Goal: Task Accomplishment & Management: Manage account settings

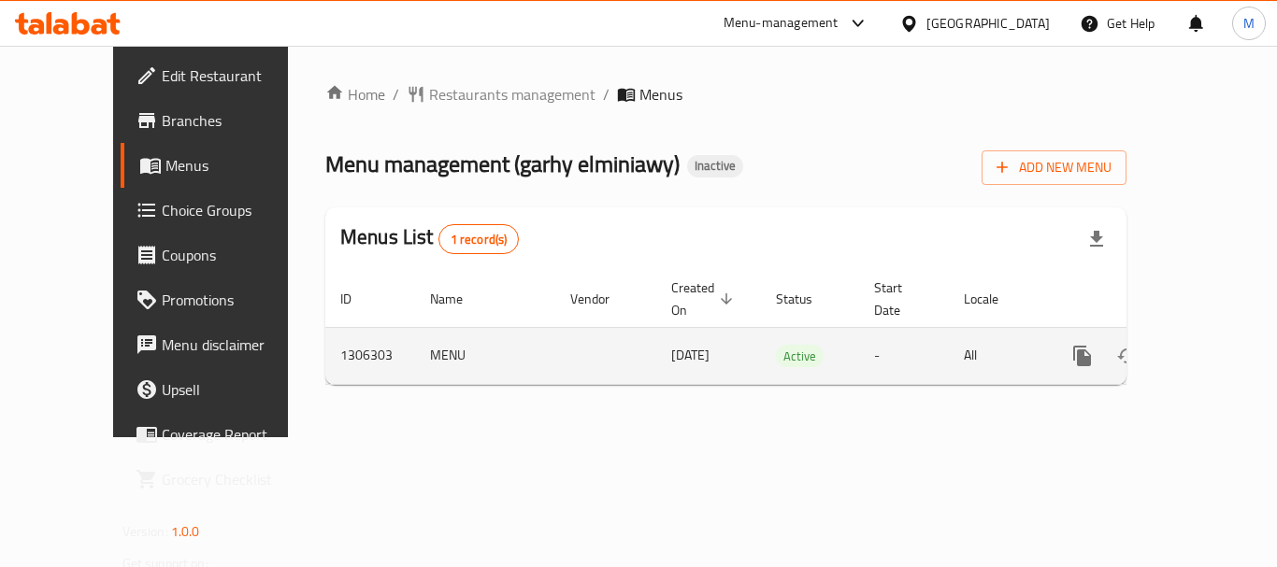
click at [1197, 334] on link "enhanced table" at bounding box center [1217, 356] width 45 height 45
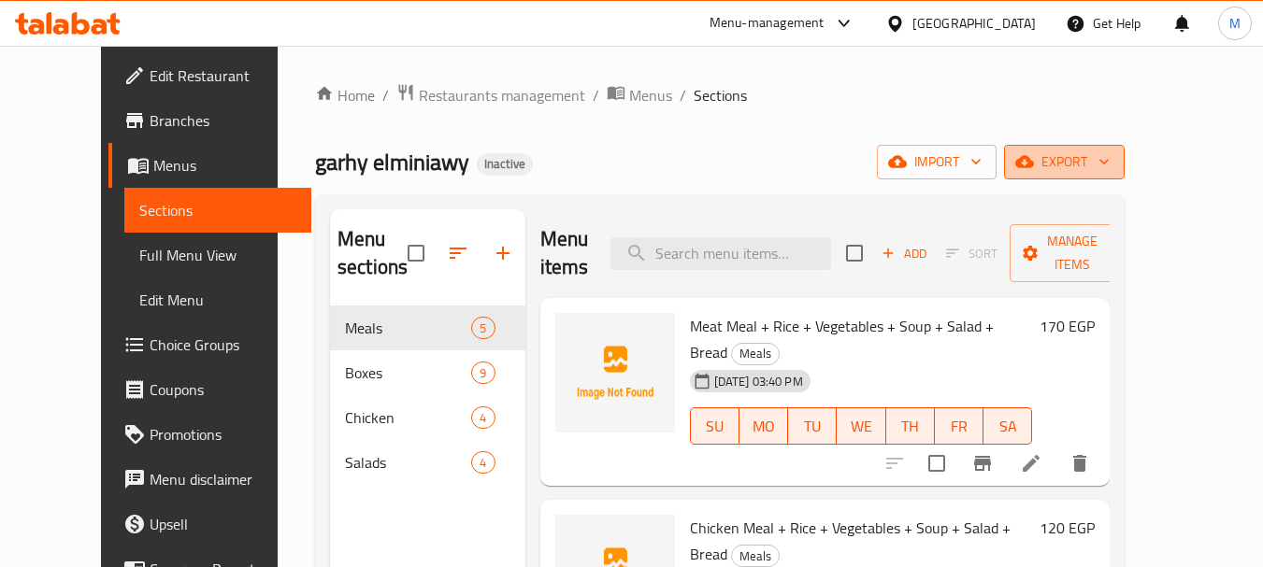
click at [1110, 154] on span "export" at bounding box center [1064, 161] width 91 height 23
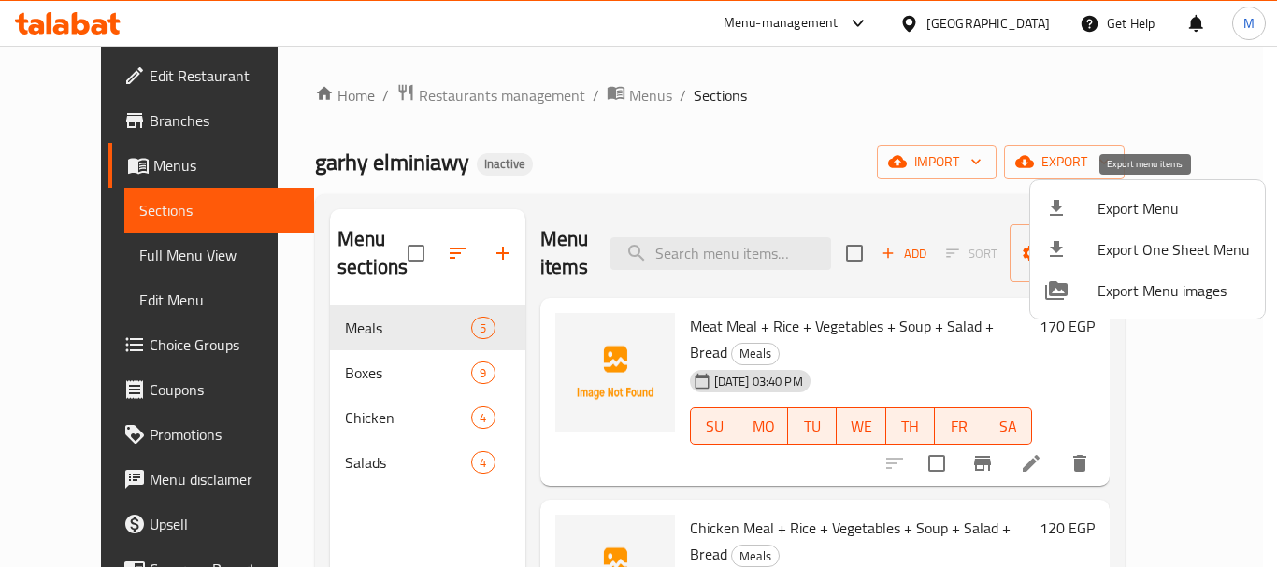
click at [1171, 197] on span "Export Menu" at bounding box center [1173, 208] width 152 height 22
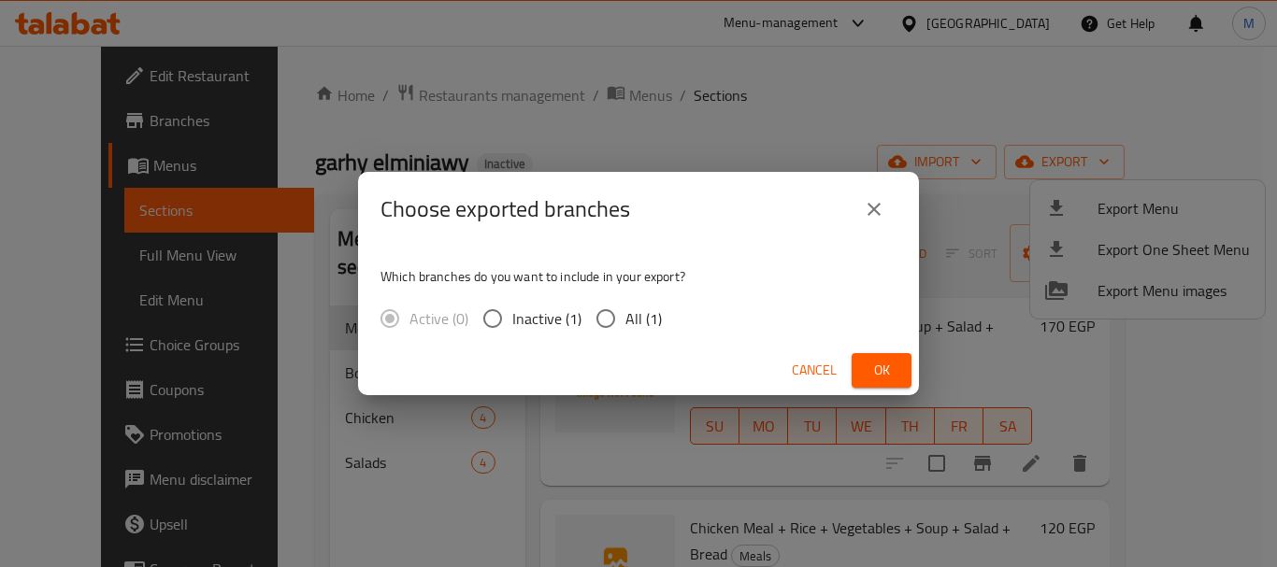
click at [601, 316] on input "All (1)" at bounding box center [605, 318] width 39 height 39
radio input "true"
click at [903, 366] on button "Ok" at bounding box center [882, 370] width 60 height 35
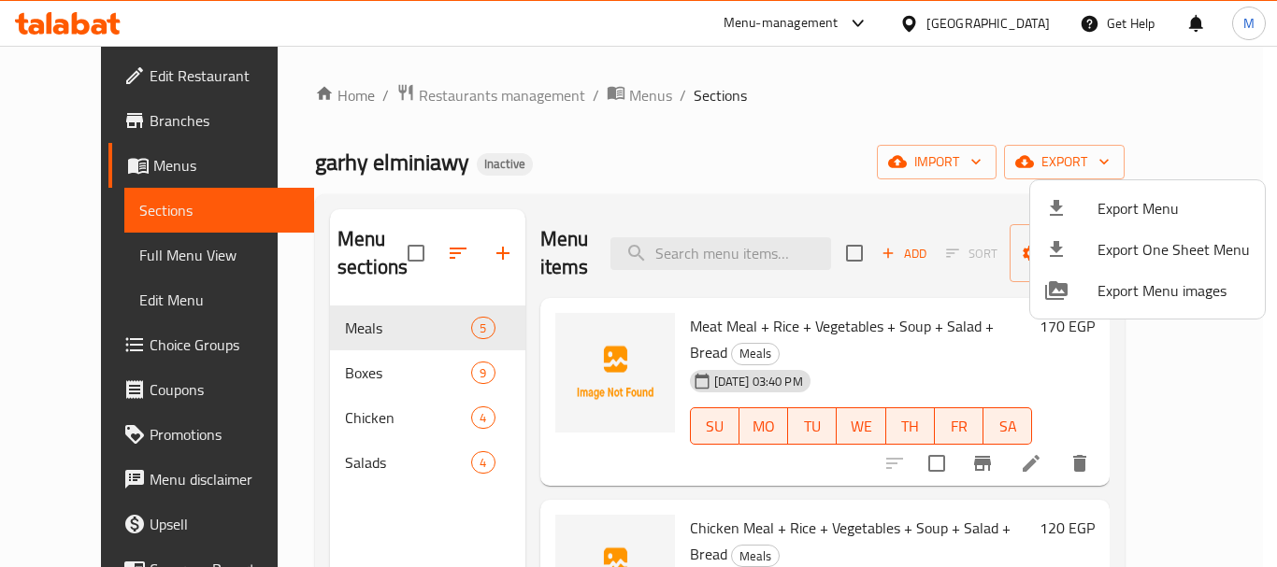
click at [123, 257] on div at bounding box center [638, 283] width 1277 height 567
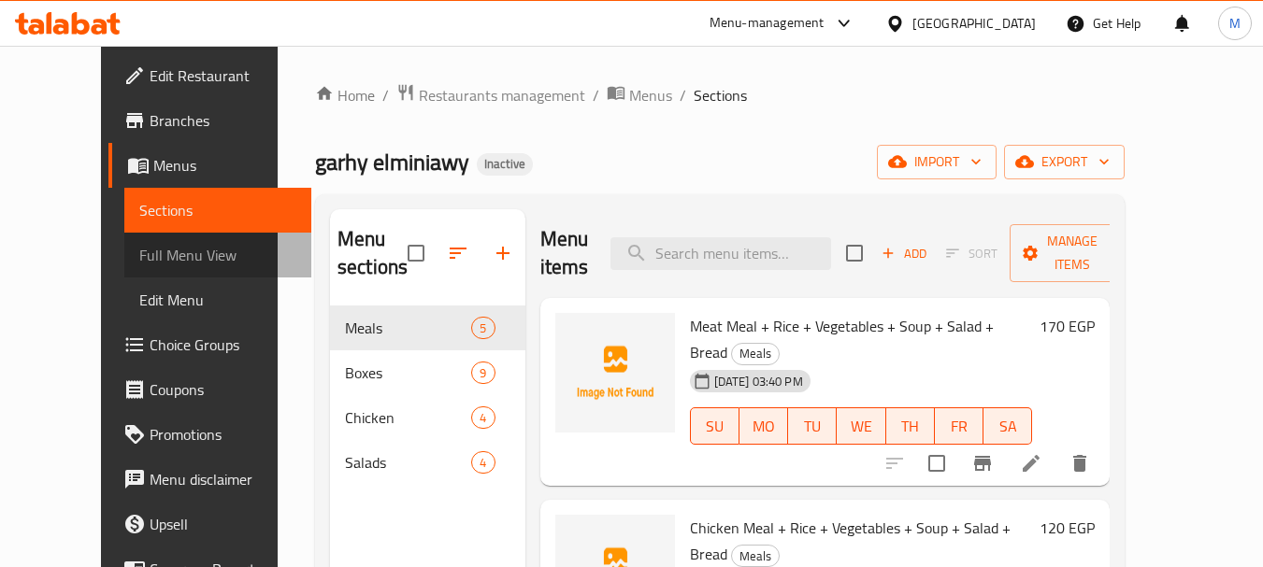
click at [139, 257] on span "Full Menu View" at bounding box center [218, 255] width 158 height 22
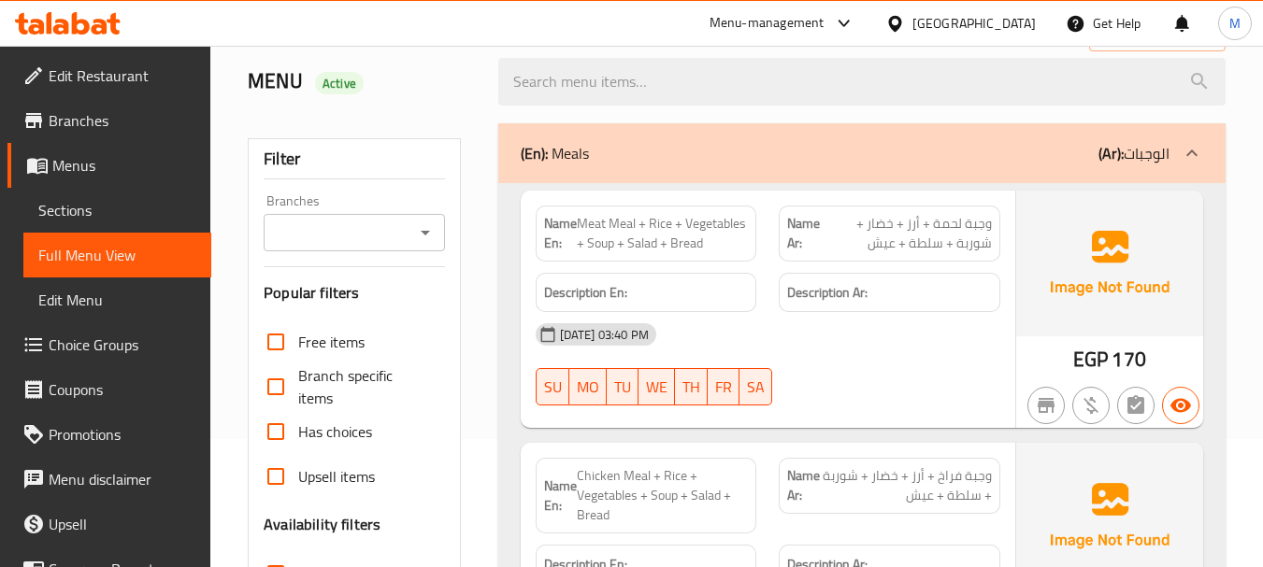
scroll to position [374, 0]
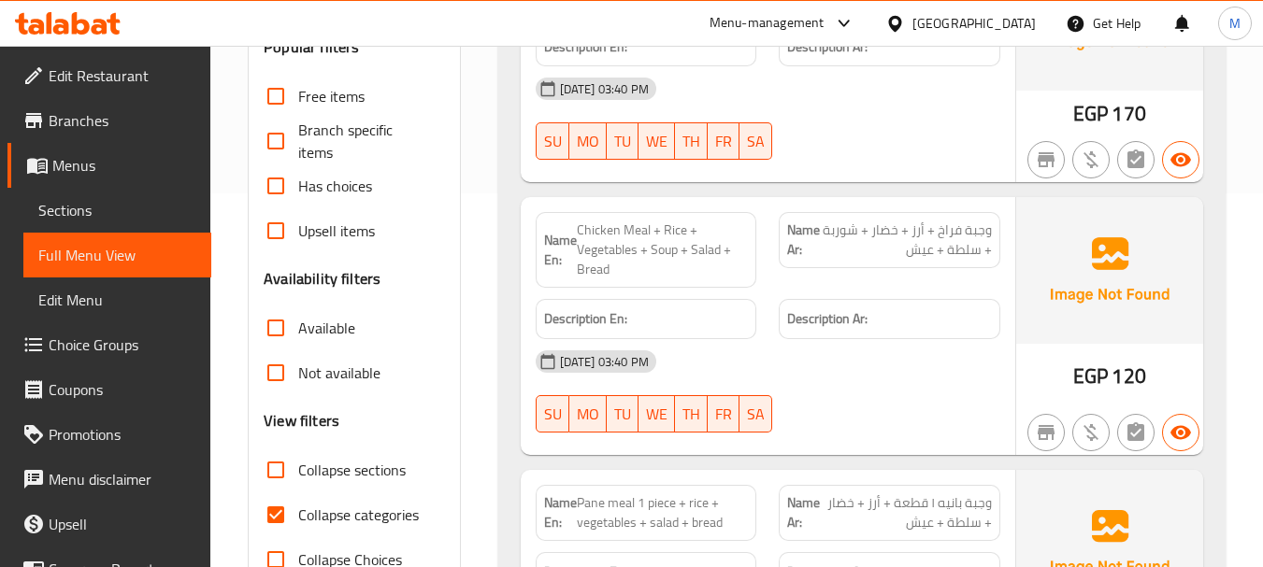
click at [275, 467] on input "Collapse sections" at bounding box center [275, 470] width 45 height 45
checkbox input "true"
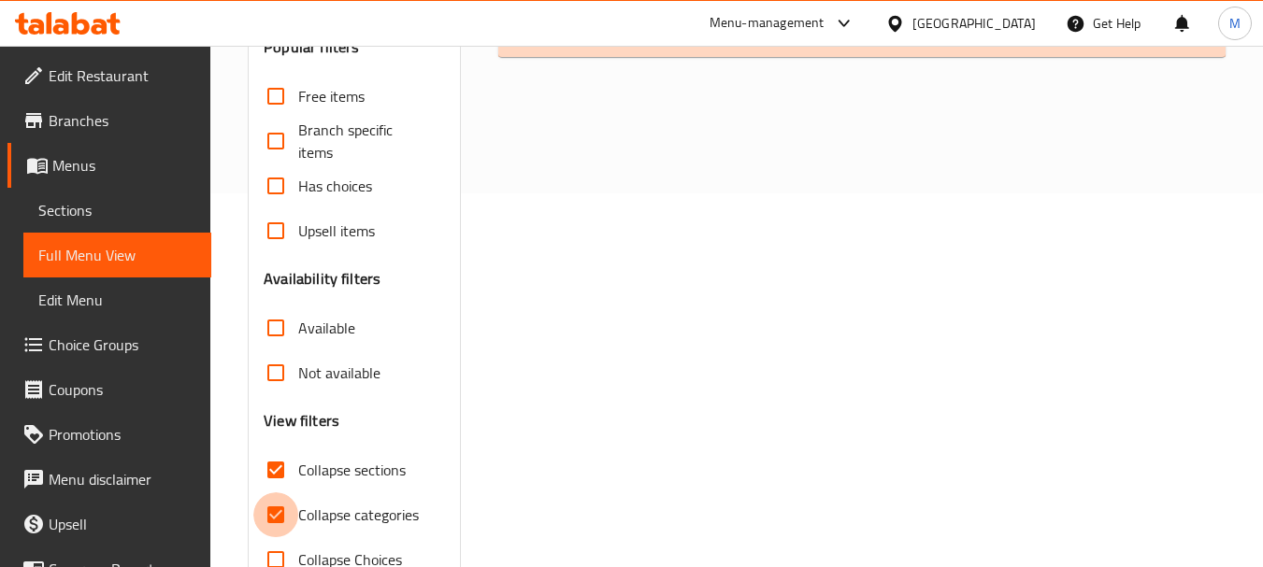
click at [282, 512] on input "Collapse categories" at bounding box center [275, 515] width 45 height 45
checkbox input "false"
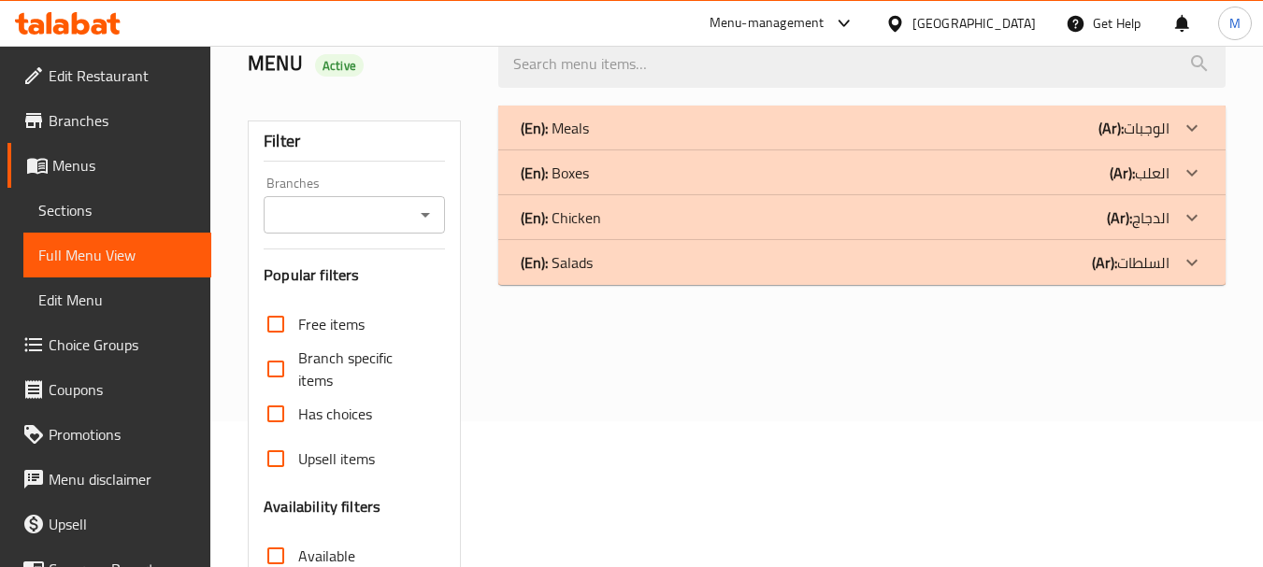
scroll to position [0, 0]
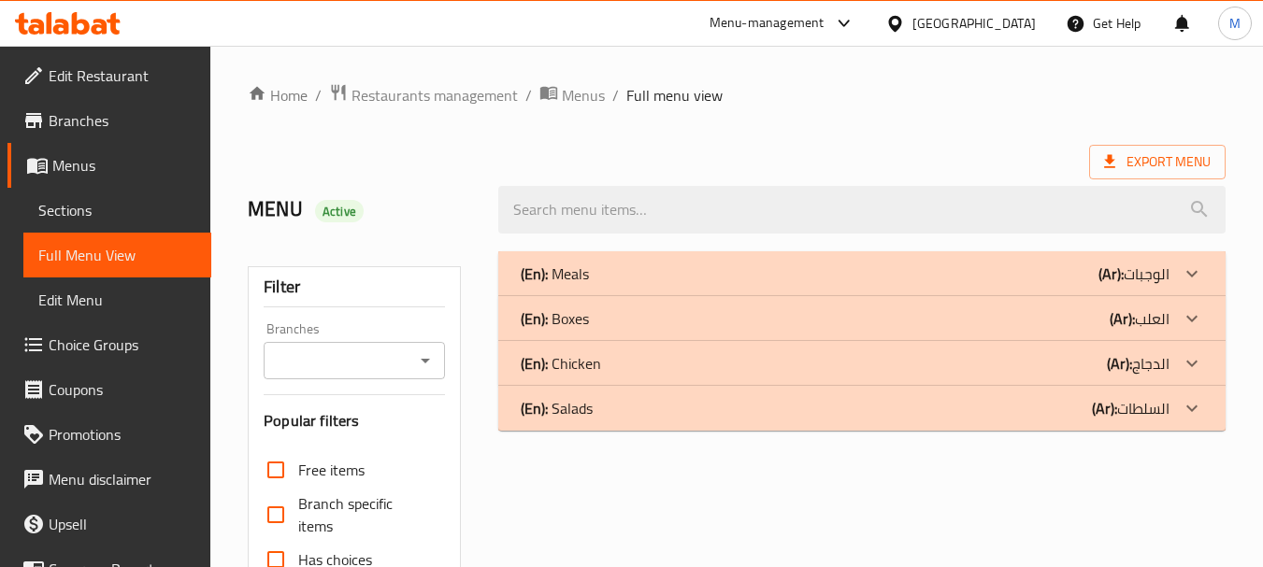
click at [609, 281] on div "(En): Meals (Ar): الوجبات" at bounding box center [845, 274] width 649 height 22
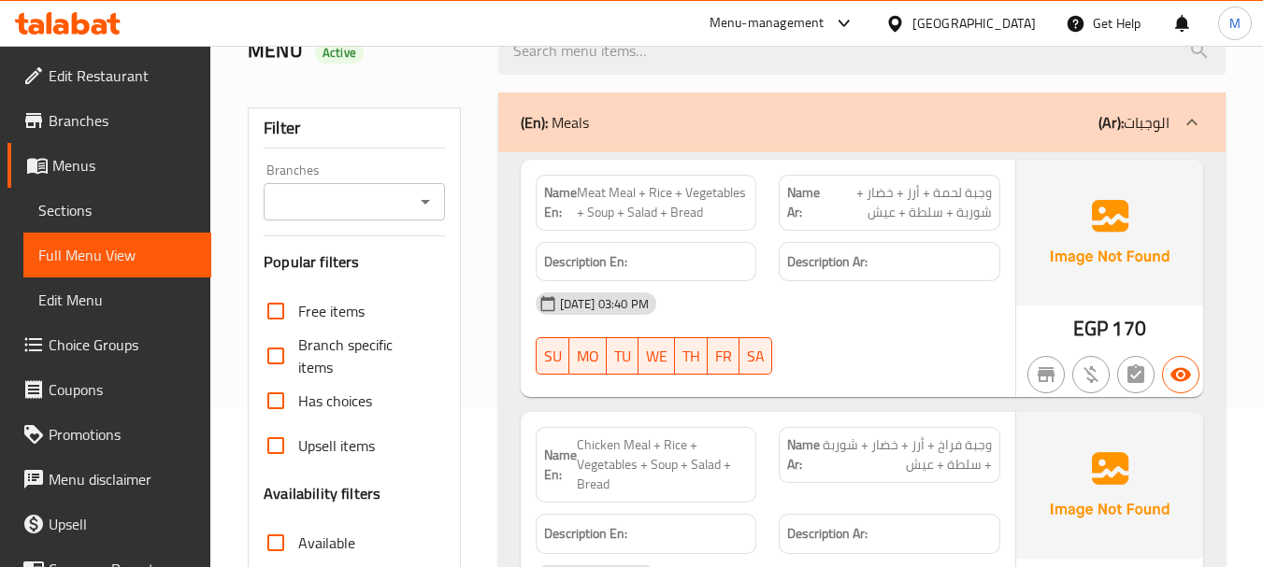
scroll to position [187, 0]
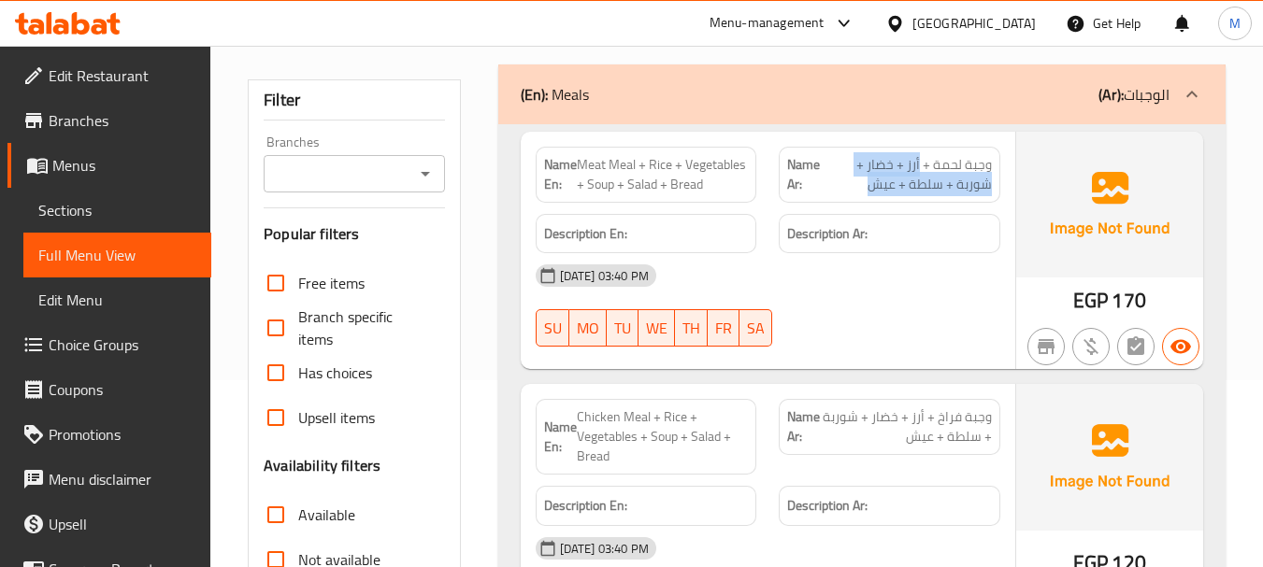
drag, startPoint x: 921, startPoint y: 161, endPoint x: 905, endPoint y: 183, distance: 27.5
click at [905, 183] on span "وجبة لحمة + أرز + خضار + شوربة + سلطة + عيش" at bounding box center [906, 174] width 171 height 39
copy span "أرز + خضار + شوربة + سلطة + عيش"
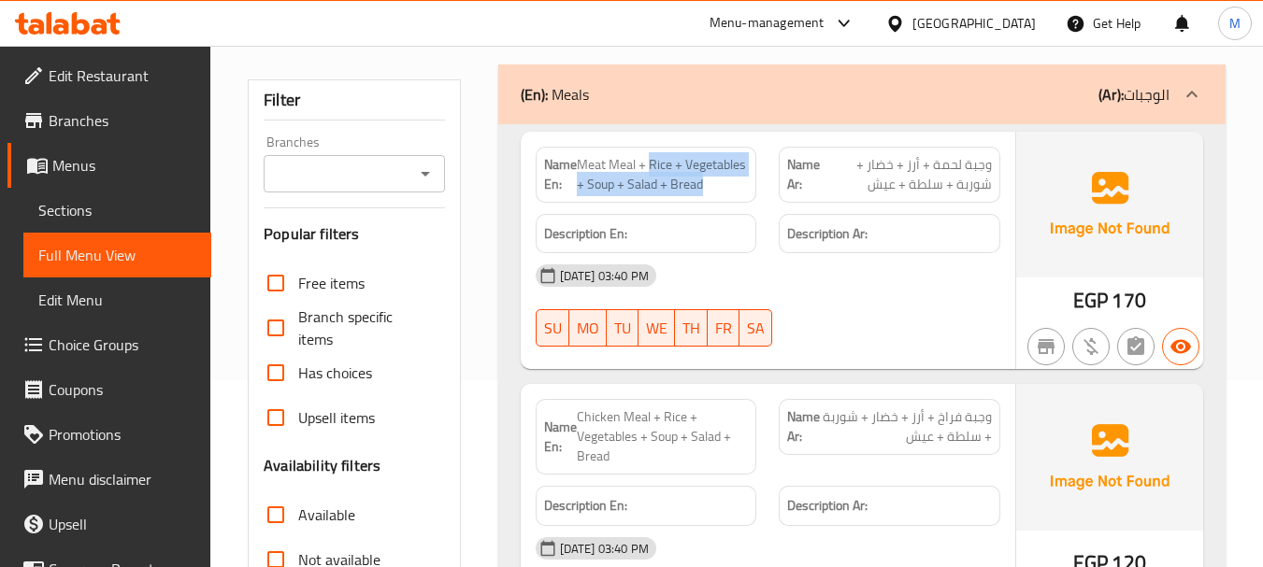
drag, startPoint x: 650, startPoint y: 164, endPoint x: 706, endPoint y: 181, distance: 58.8
click at [706, 181] on span "Meat Meal + Rice + Vegetables + Soup + Salad + Bread" at bounding box center [663, 174] width 172 height 39
copy span "Rice + Vegetables + Soup + Salad + Bread"
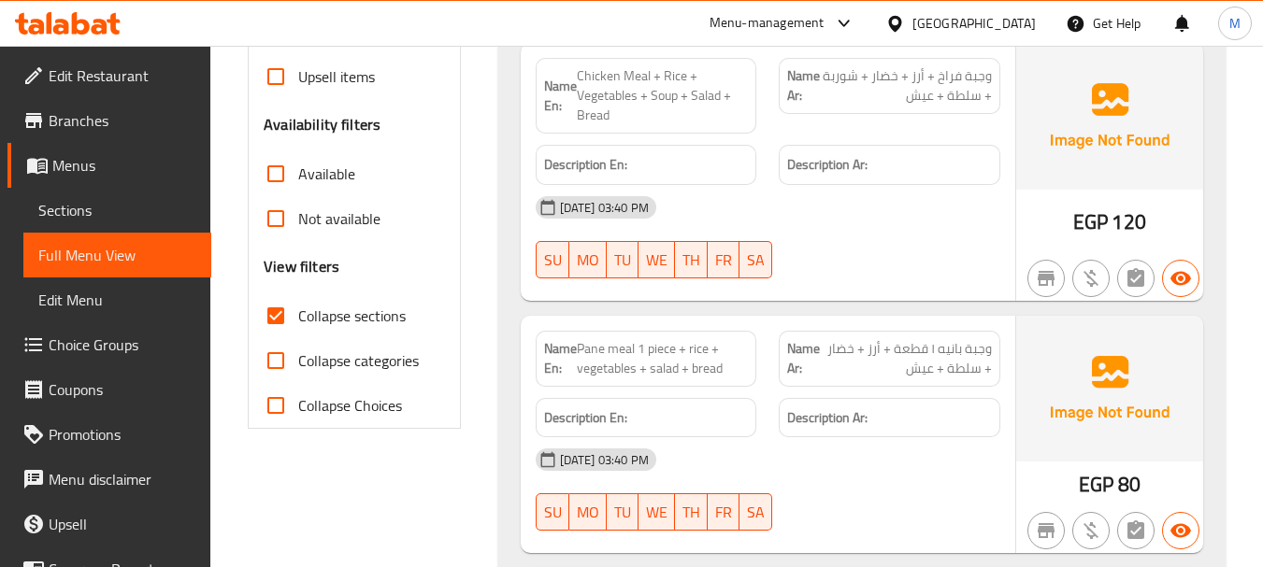
scroll to position [561, 0]
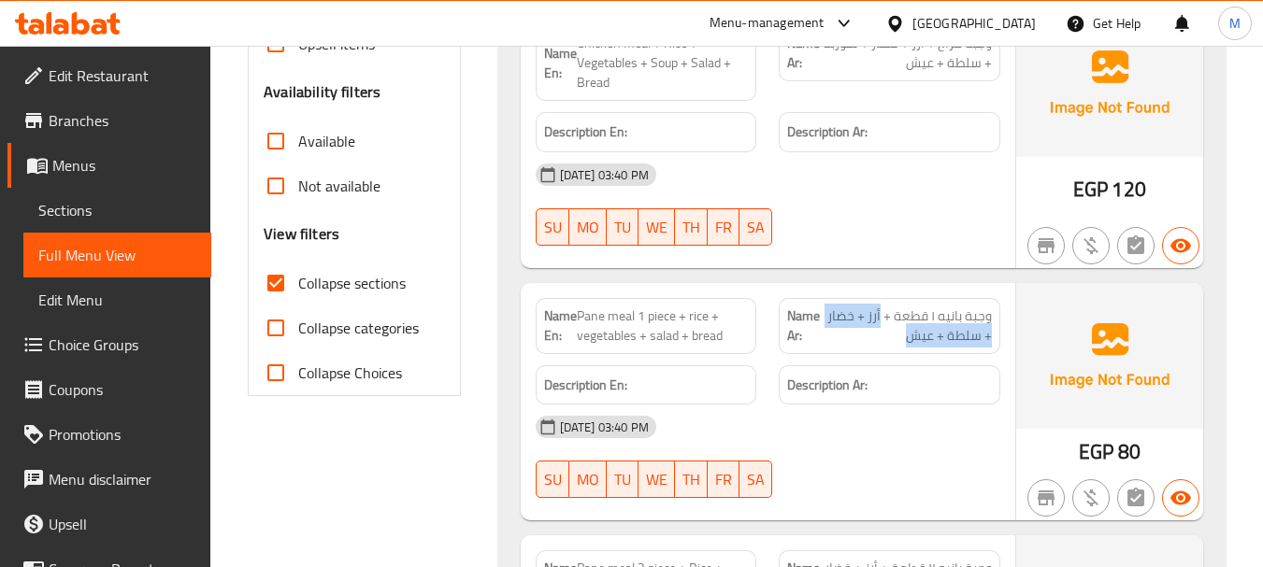
drag, startPoint x: 881, startPoint y: 313, endPoint x: 899, endPoint y: 334, distance: 27.2
click at [899, 334] on span "وجبة بانيه ١ قطعة + أرز + خضار + سلطة + عيش" at bounding box center [907, 326] width 170 height 39
copy span "أرز + خضار + سلطة + عيش"
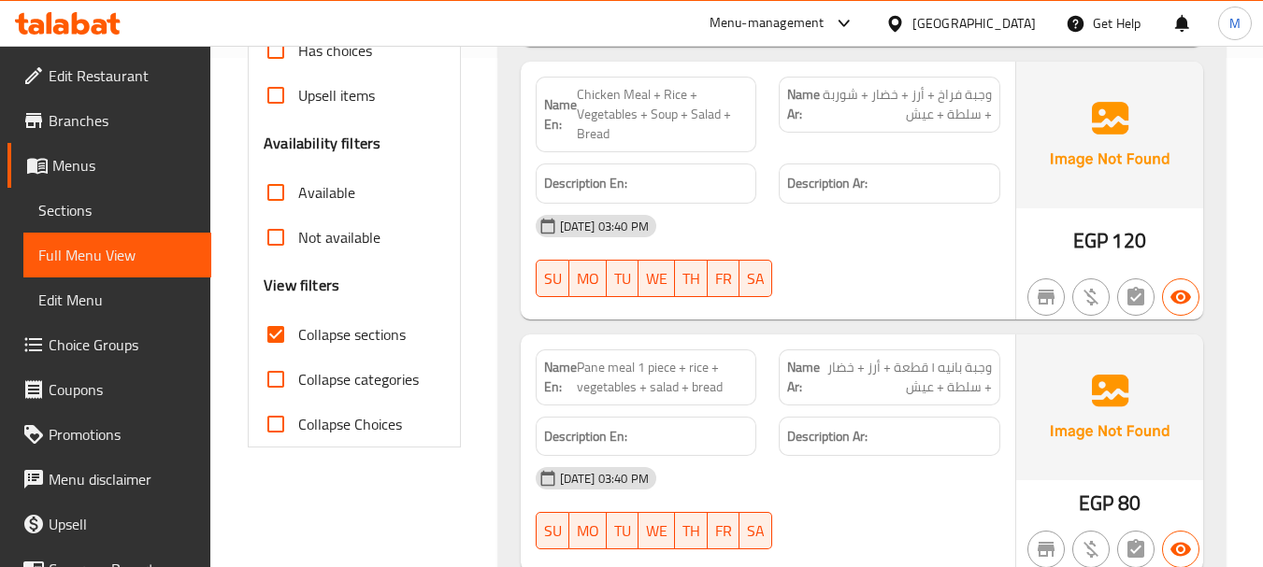
scroll to position [496, 0]
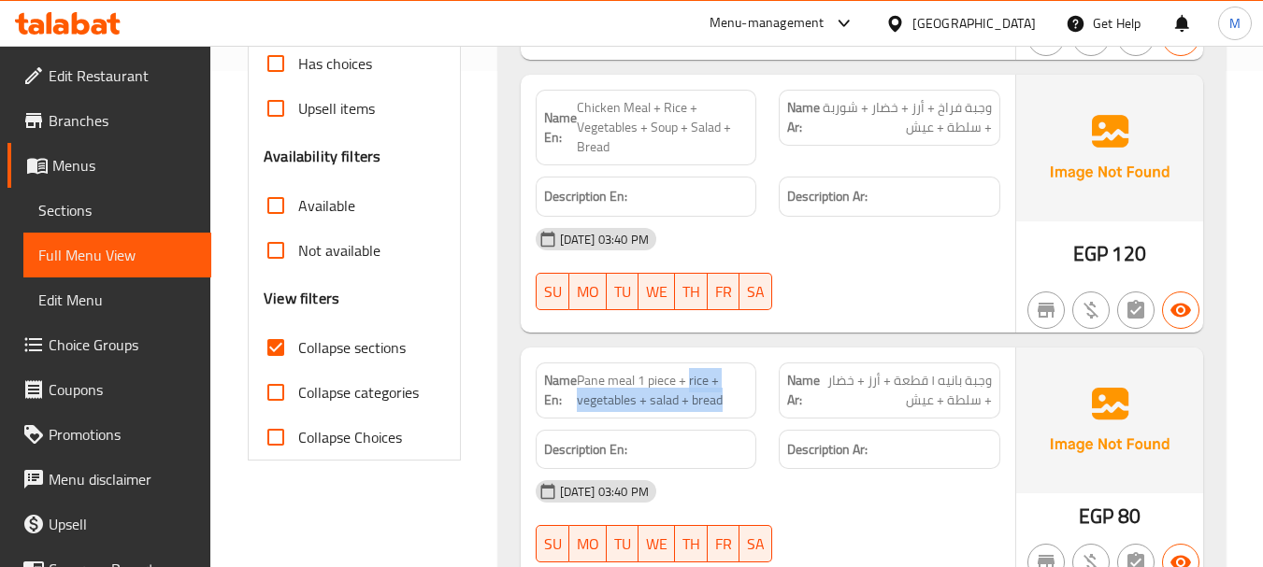
drag, startPoint x: 691, startPoint y: 379, endPoint x: 725, endPoint y: 401, distance: 41.2
click at [727, 401] on span "Pane meal 1 piece + rice + vegetables + salad + bread" at bounding box center [663, 390] width 172 height 39
copy span "rice + vegetables + salad + bread"
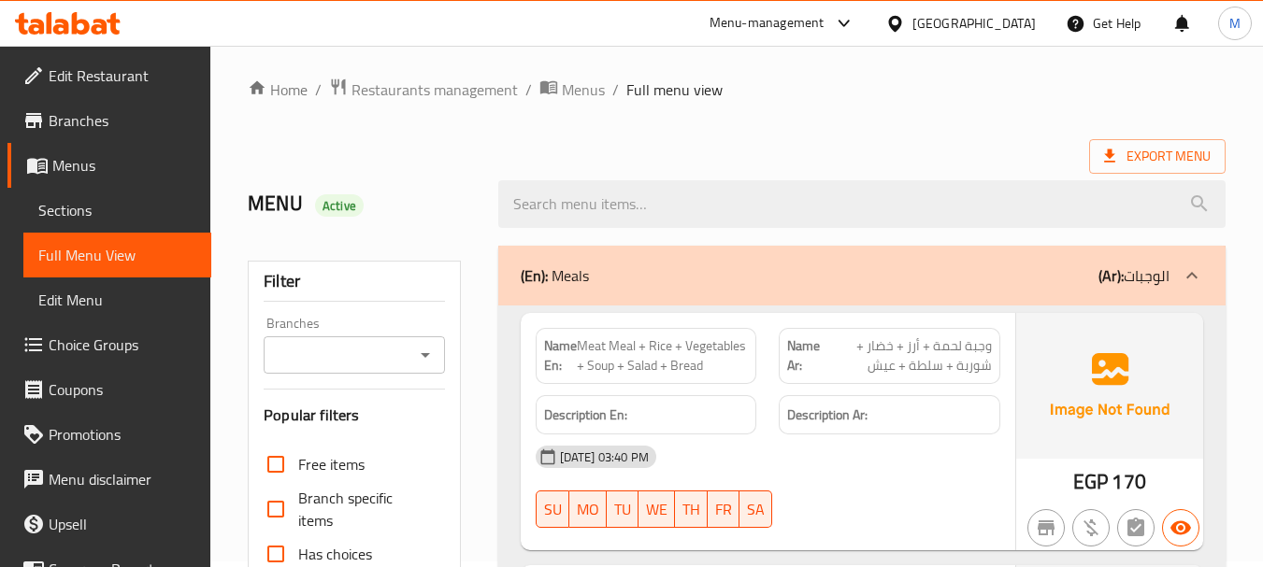
scroll to position [0, 0]
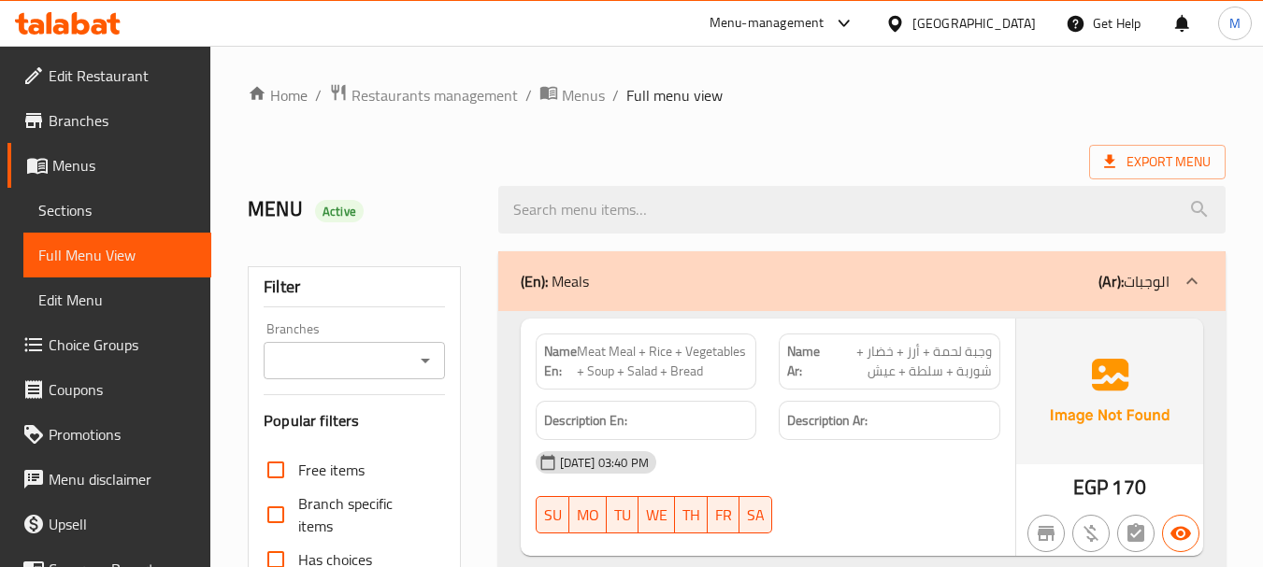
click at [849, 292] on div "(En): Meals (Ar): الوجبات" at bounding box center [845, 281] width 649 height 22
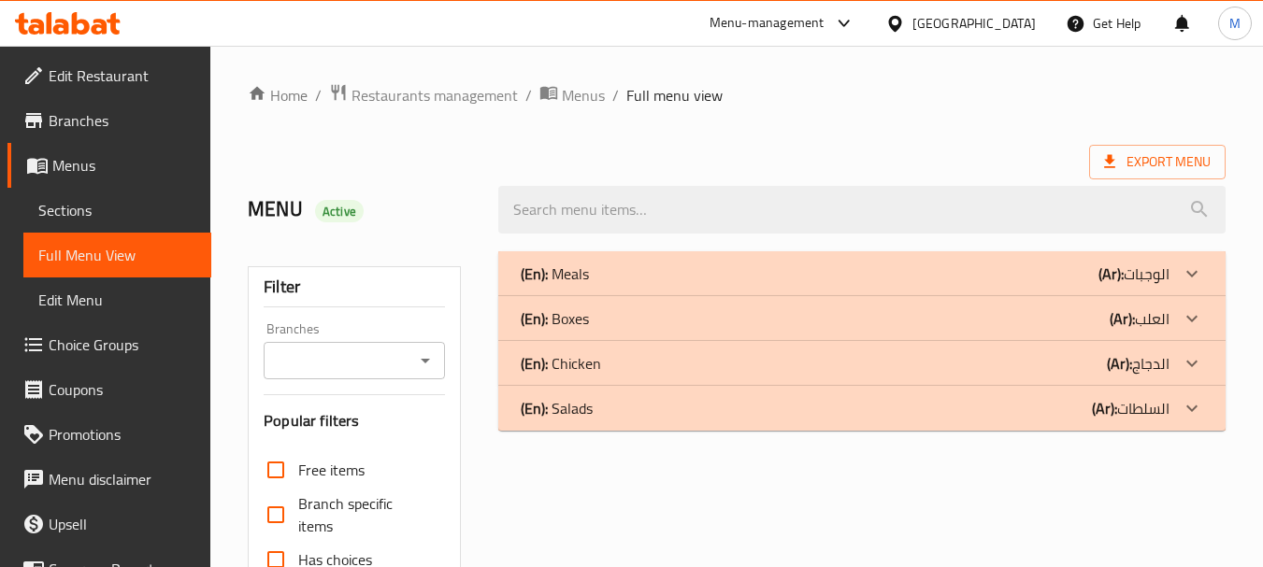
click at [669, 285] on div "(En): Boxes (Ar): العلب" at bounding box center [845, 274] width 649 height 22
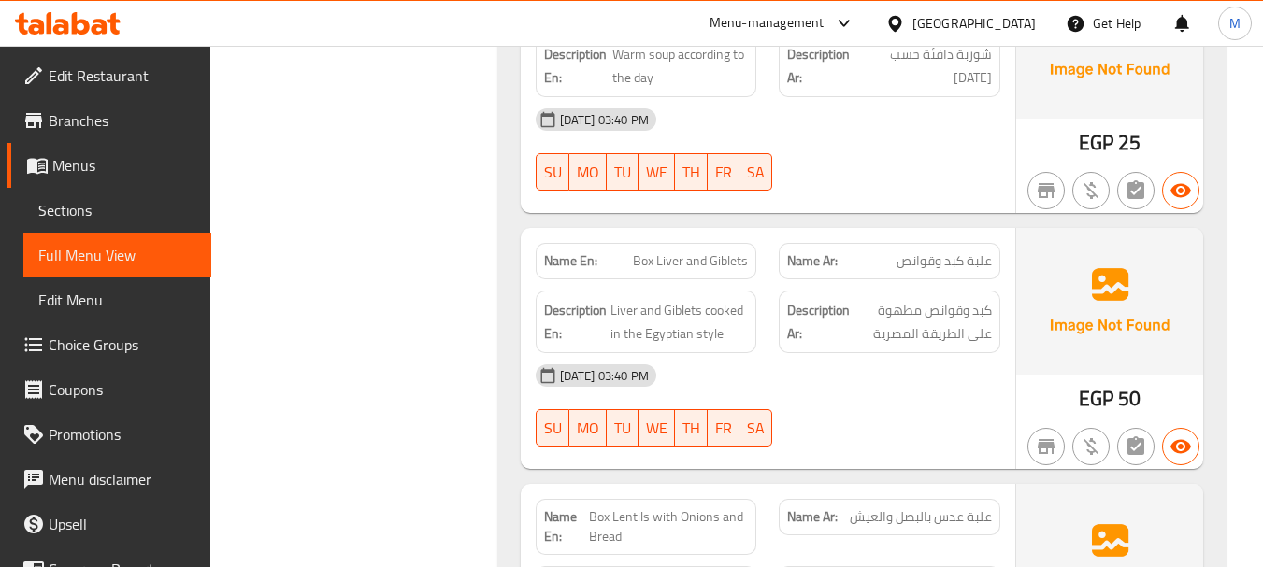
scroll to position [935, 0]
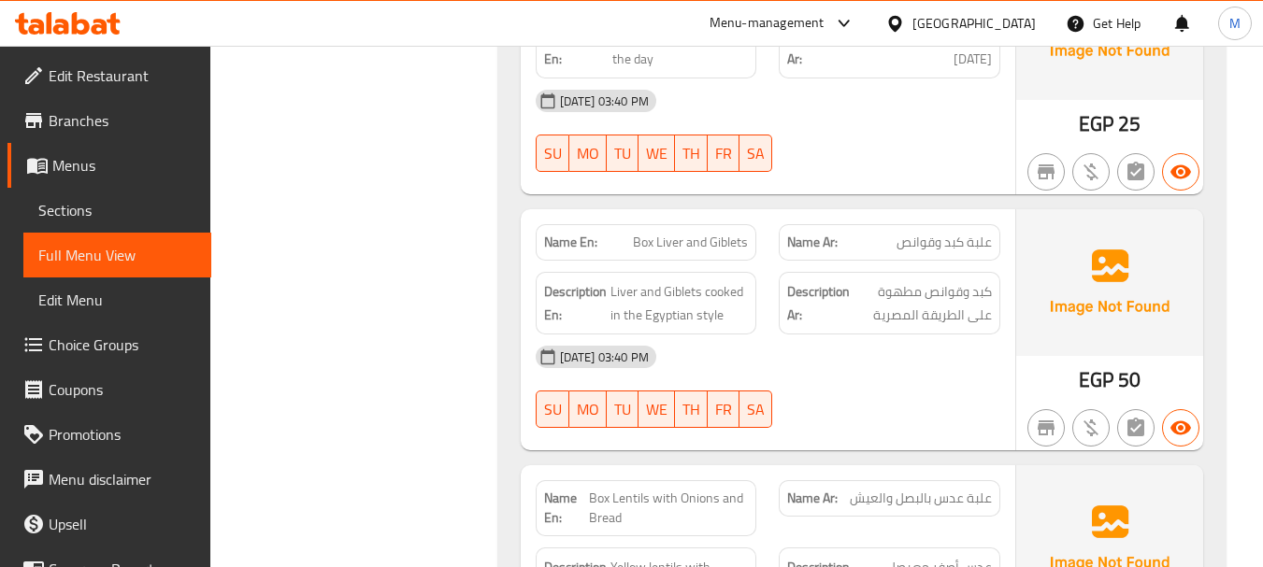
click at [669, 236] on span "Box Liver and Giblets" at bounding box center [690, 243] width 115 height 20
copy span "Box Liver and Giblets"
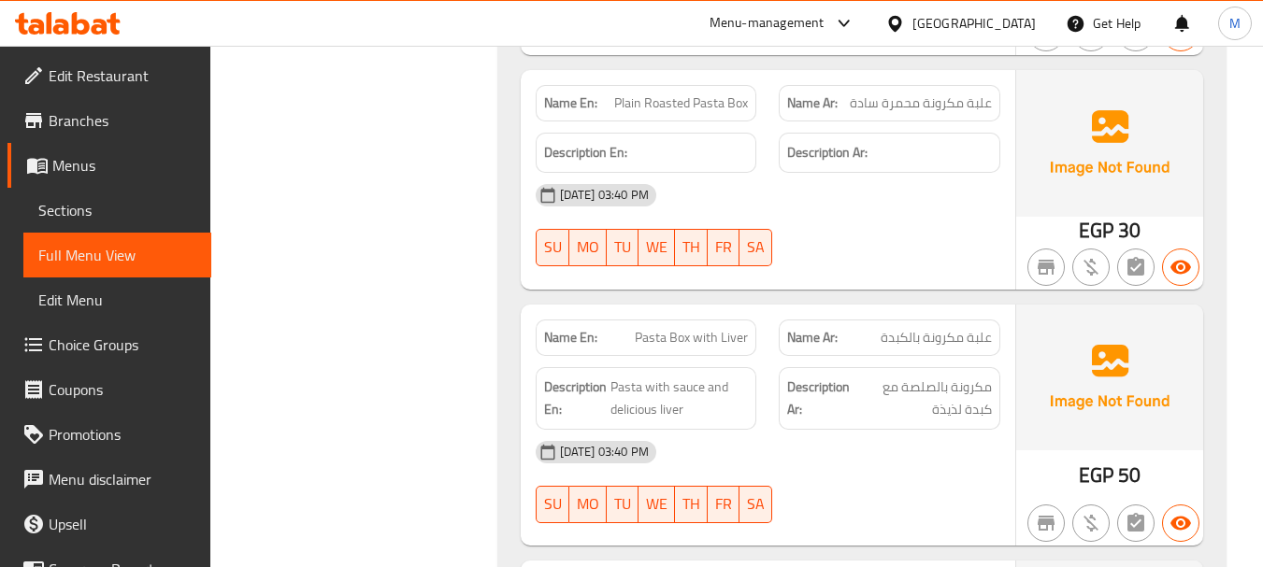
scroll to position [1870, 0]
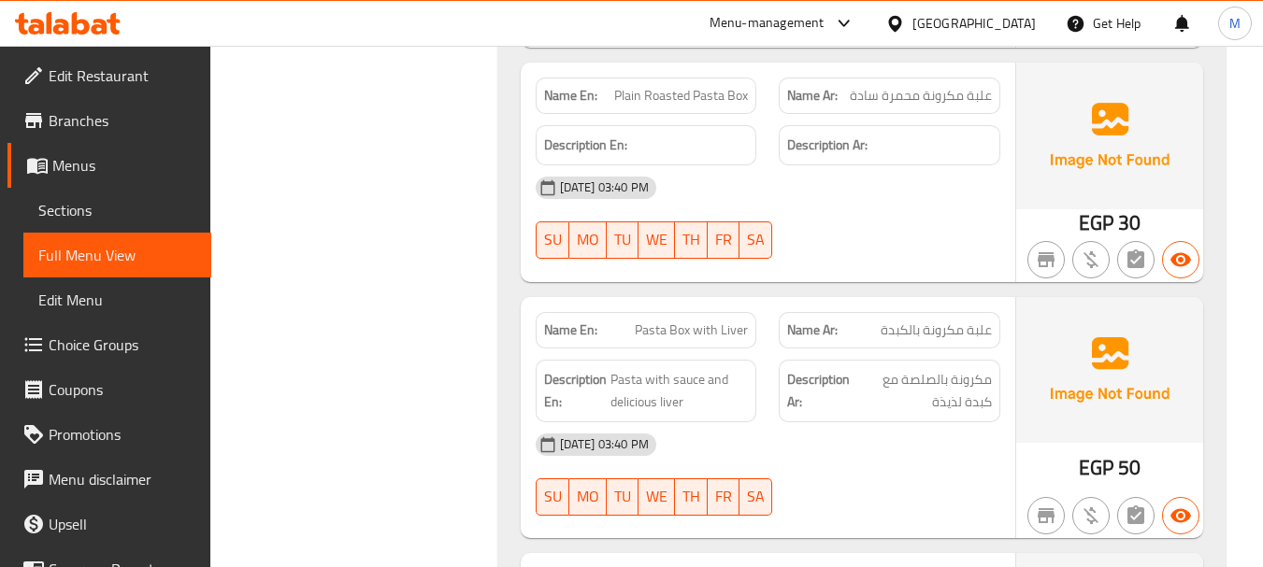
click at [673, 333] on span "Pasta Box with Liver" at bounding box center [691, 331] width 113 height 20
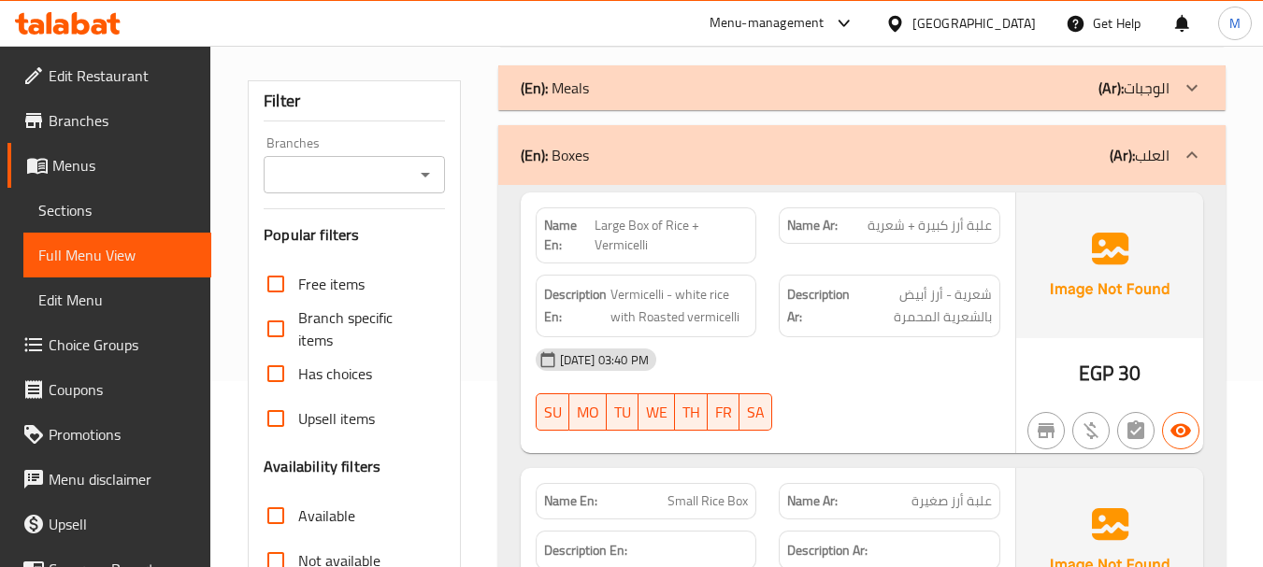
scroll to position [187, 0]
click at [713, 302] on span "Vermicelli - white rice with Roasted vermicelli" at bounding box center [679, 305] width 138 height 46
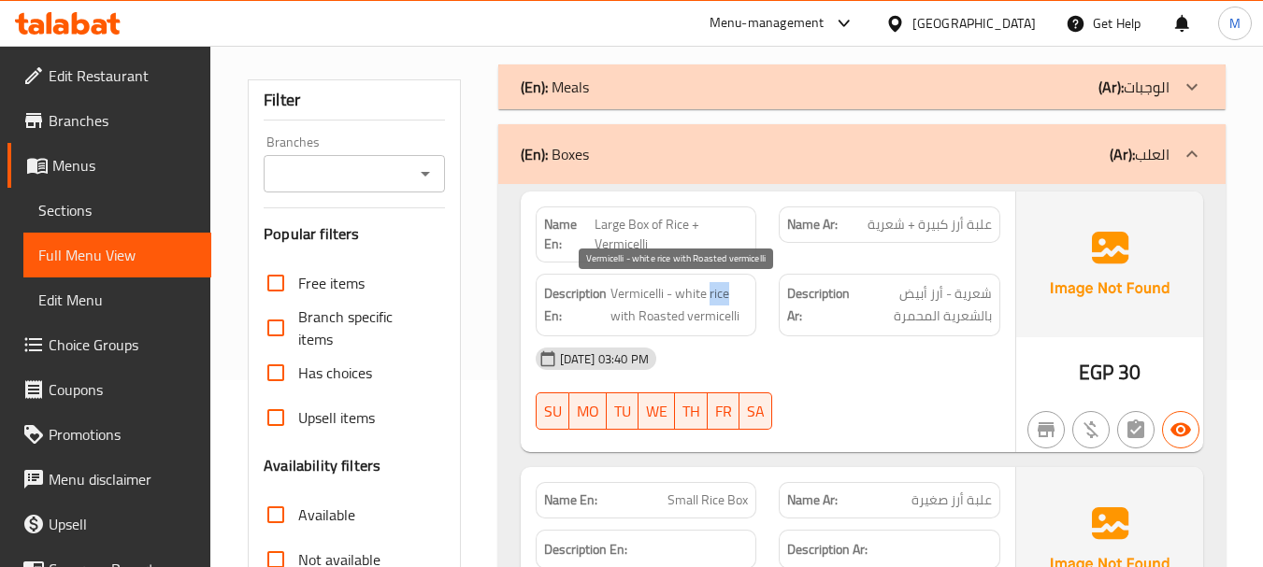
click at [713, 302] on span "Vermicelli - white rice with Roasted vermicelli" at bounding box center [679, 305] width 138 height 46
copy span "Vermicelli - white rice with Roasted vermicelli"
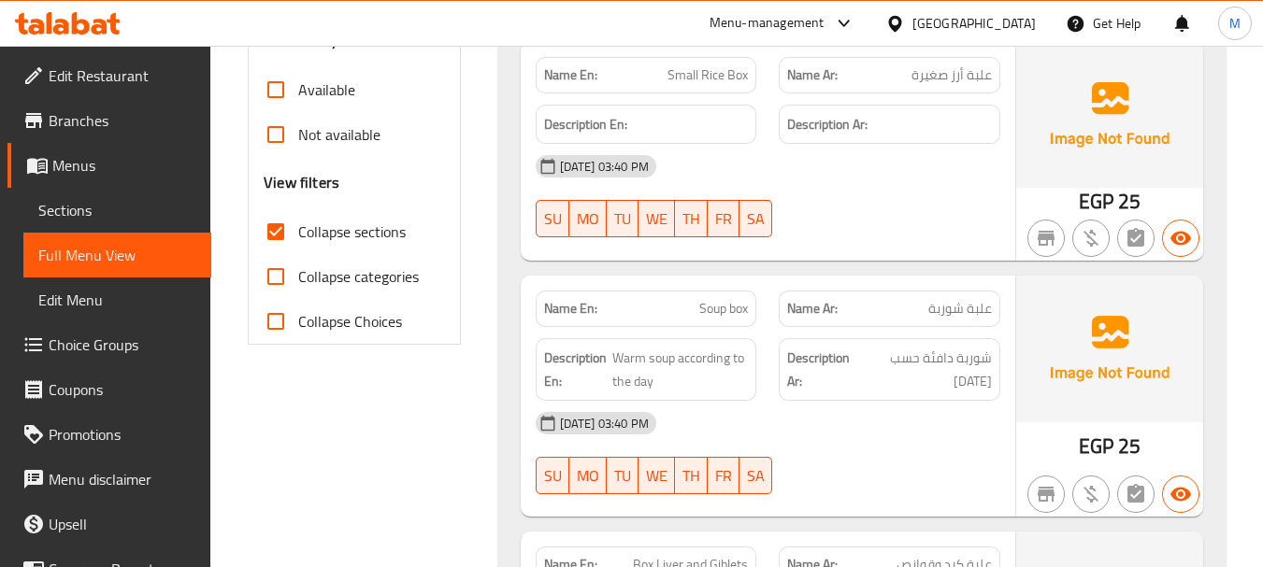
scroll to position [654, 0]
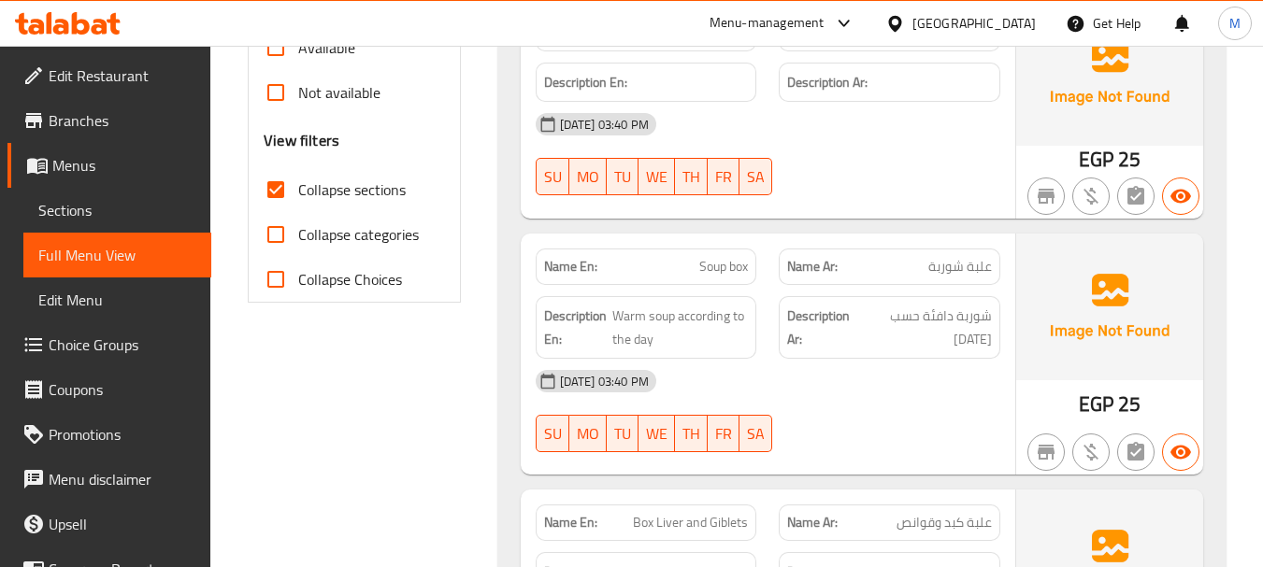
click at [730, 271] on span "Soup box" at bounding box center [723, 267] width 49 height 20
copy span "Soup box"
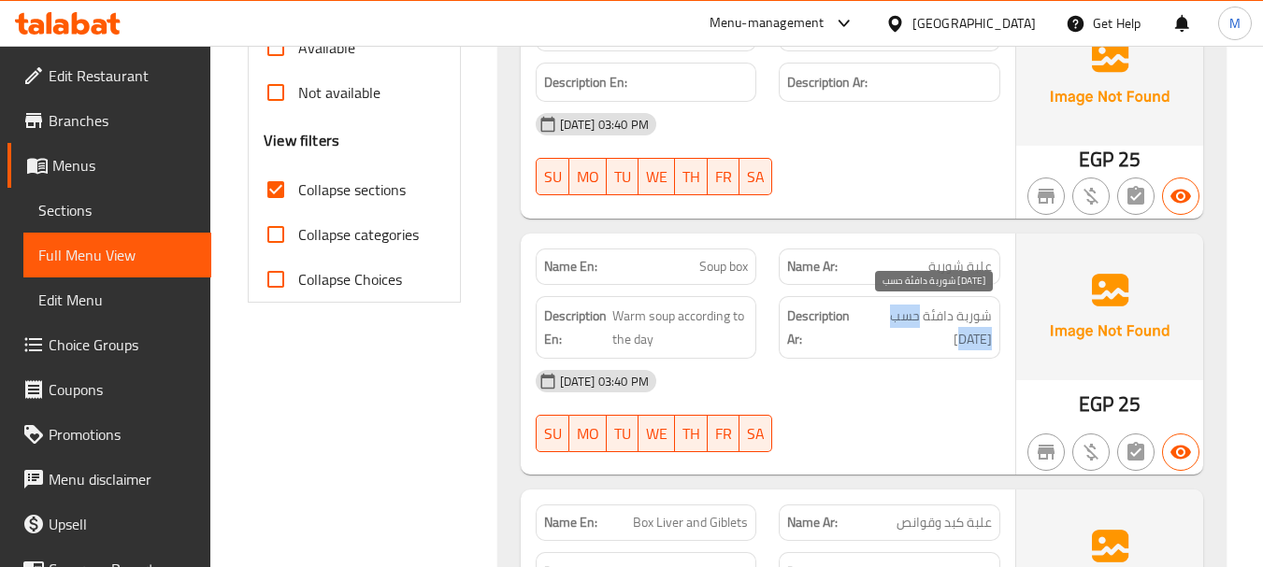
drag, startPoint x: 961, startPoint y: 341, endPoint x: 921, endPoint y: 319, distance: 46.0
click at [921, 319] on span "شوربة دافئة حسب [DATE]" at bounding box center [928, 328] width 128 height 46
copy span "حسب [DATE]"
click at [682, 342] on span "Warm soup according to the day" at bounding box center [680, 328] width 136 height 46
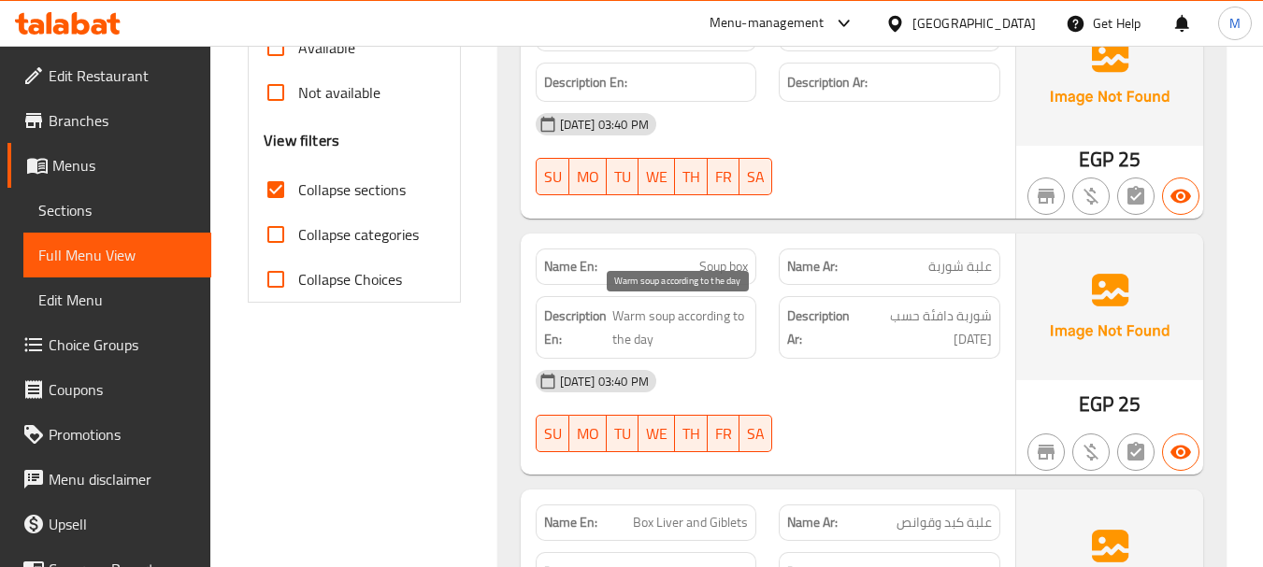
click at [681, 341] on span "Warm soup according to the day" at bounding box center [680, 328] width 136 height 46
copy span "Warm soup according to the day"
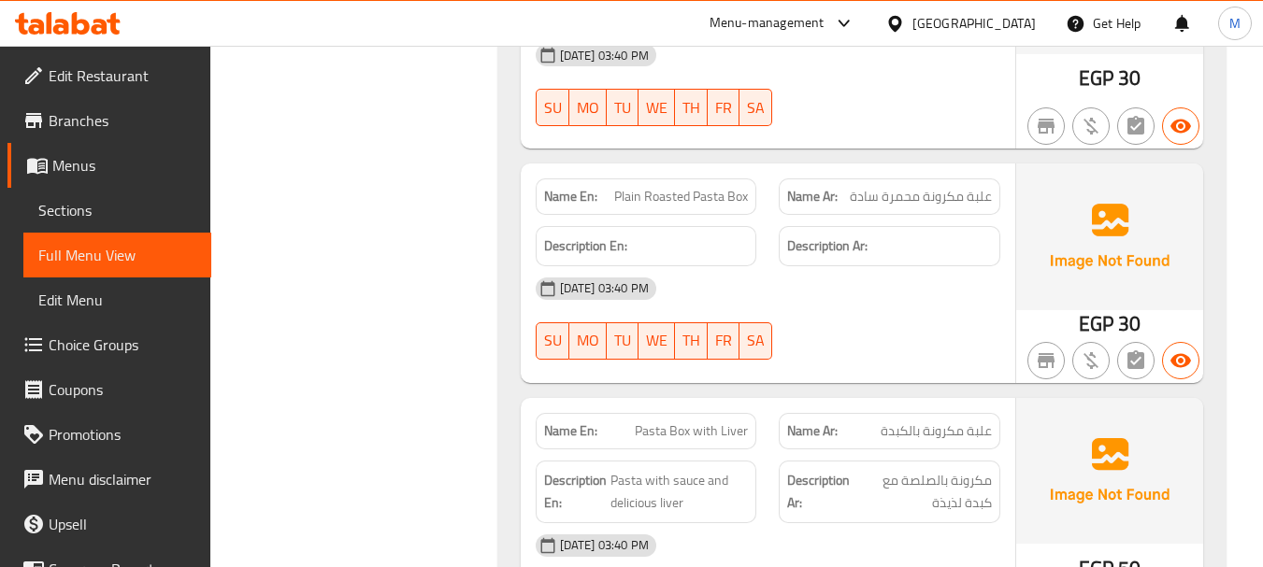
scroll to position [1776, 0]
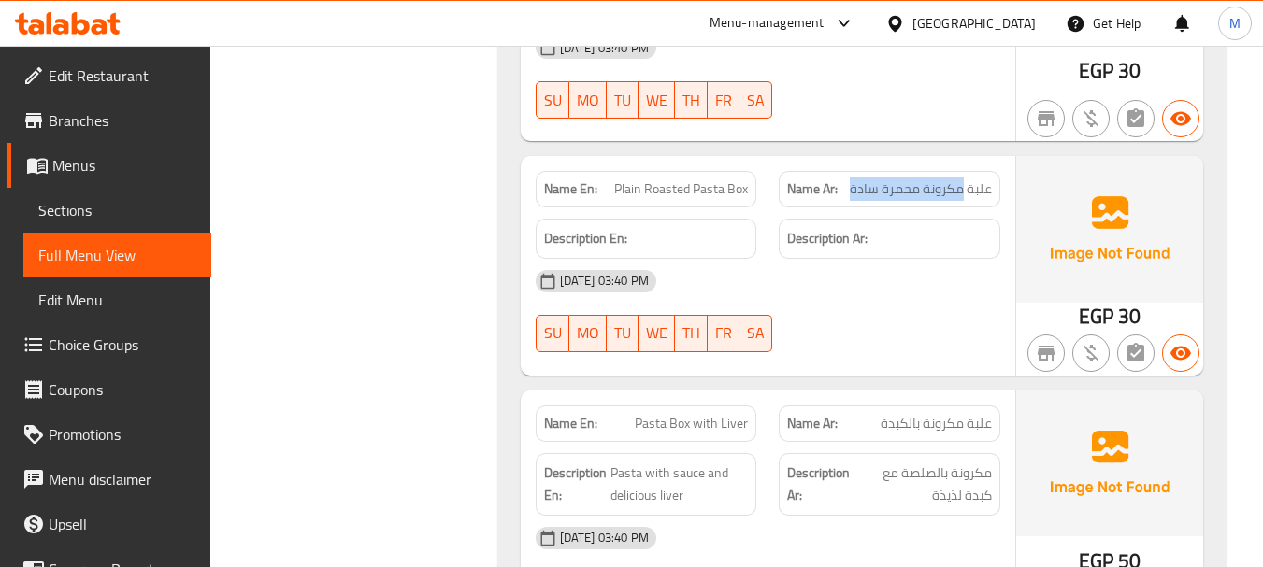
drag, startPoint x: 850, startPoint y: 193, endPoint x: 961, endPoint y: 177, distance: 112.4
click at [961, 179] on p "Name Ar: علبة مكرونة محمرة سادة" at bounding box center [889, 189] width 205 height 20
copy span "مكرونة محمرة سادة"
click at [695, 190] on span "Plain Roasted Pasta Box" at bounding box center [681, 189] width 134 height 20
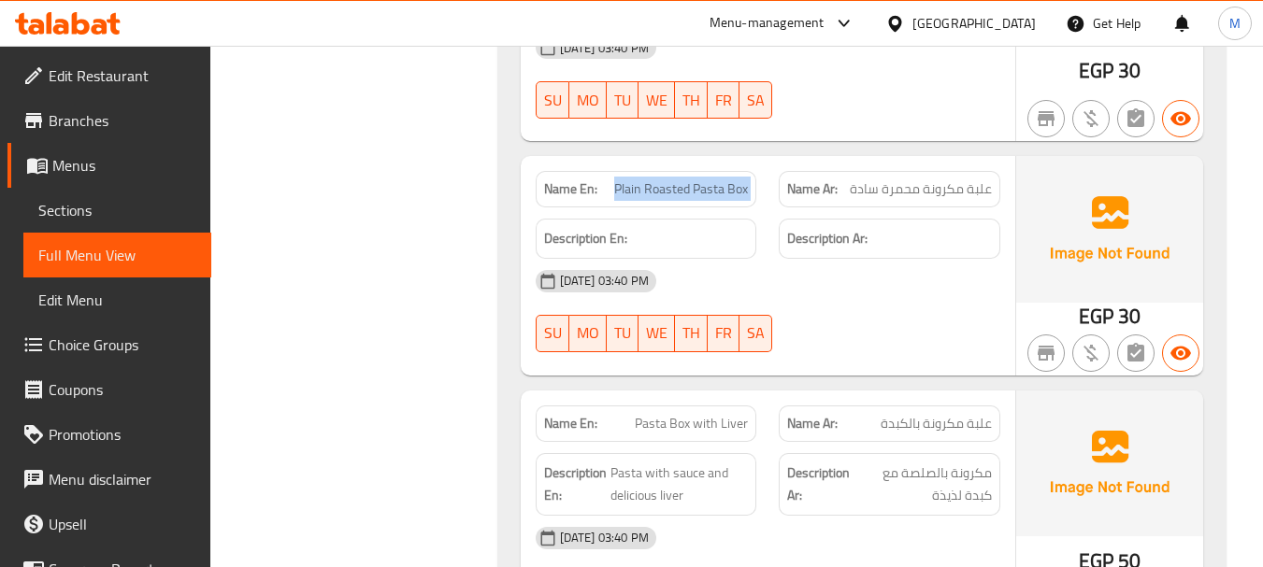
click at [695, 190] on span "Plain Roasted Pasta Box" at bounding box center [681, 189] width 134 height 20
click at [674, 179] on span "Plain Roasted Pasta Box" at bounding box center [681, 189] width 134 height 20
click at [675, 179] on span "Plain Roasted Pasta Box" at bounding box center [681, 189] width 134 height 20
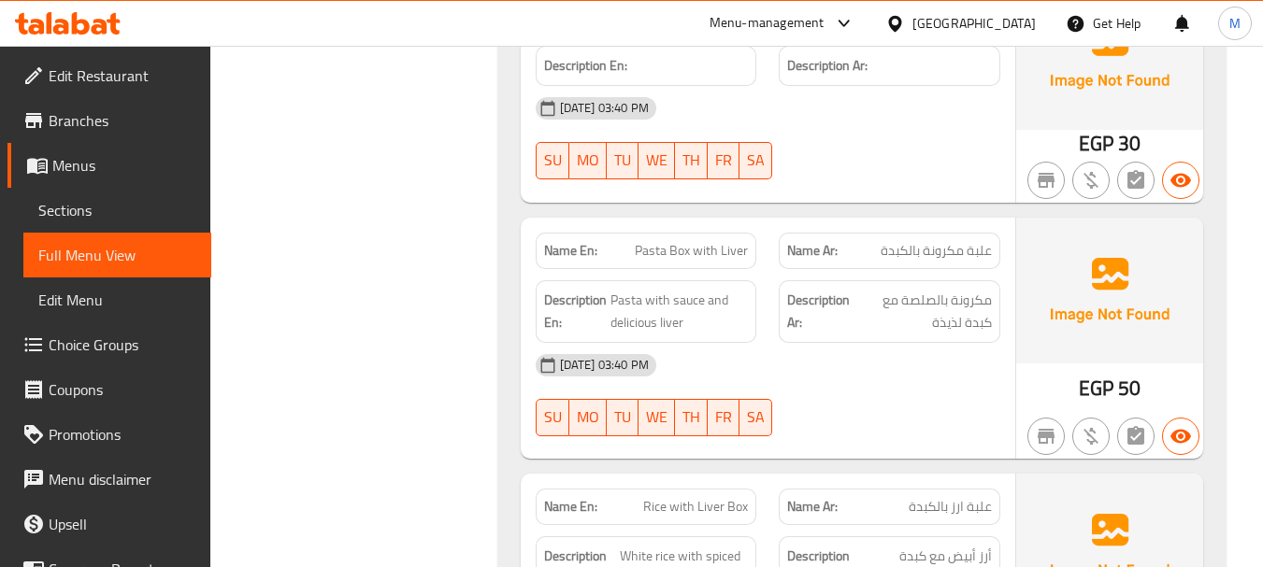
scroll to position [2057, 0]
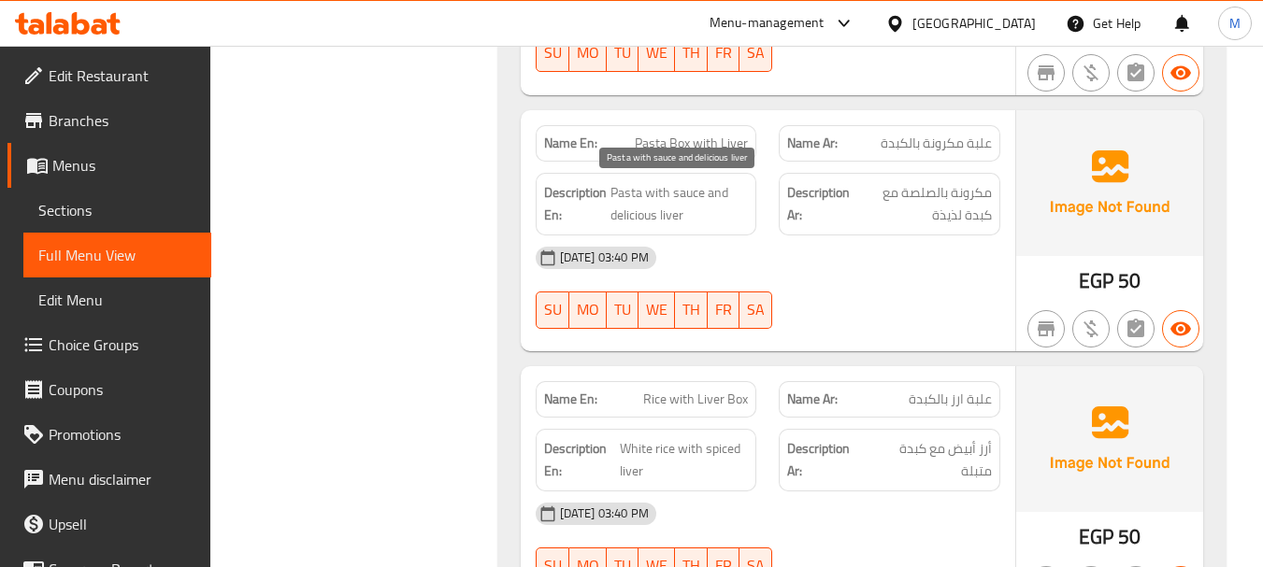
click at [628, 219] on span "Pasta with sauce and delicious liver" at bounding box center [679, 204] width 138 height 46
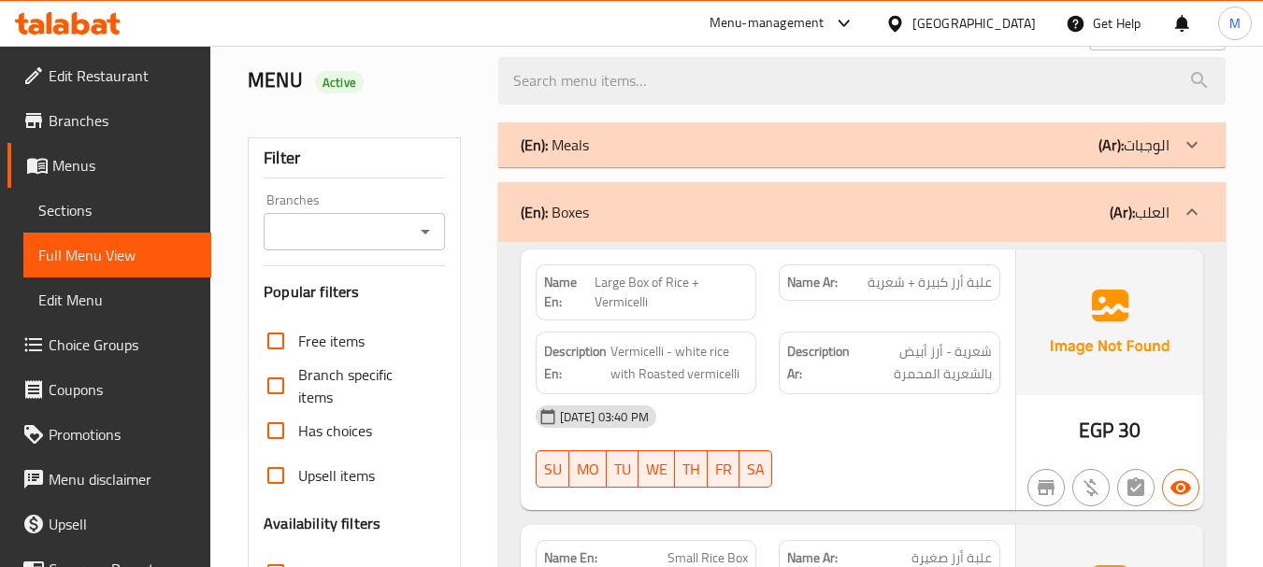
scroll to position [0, 0]
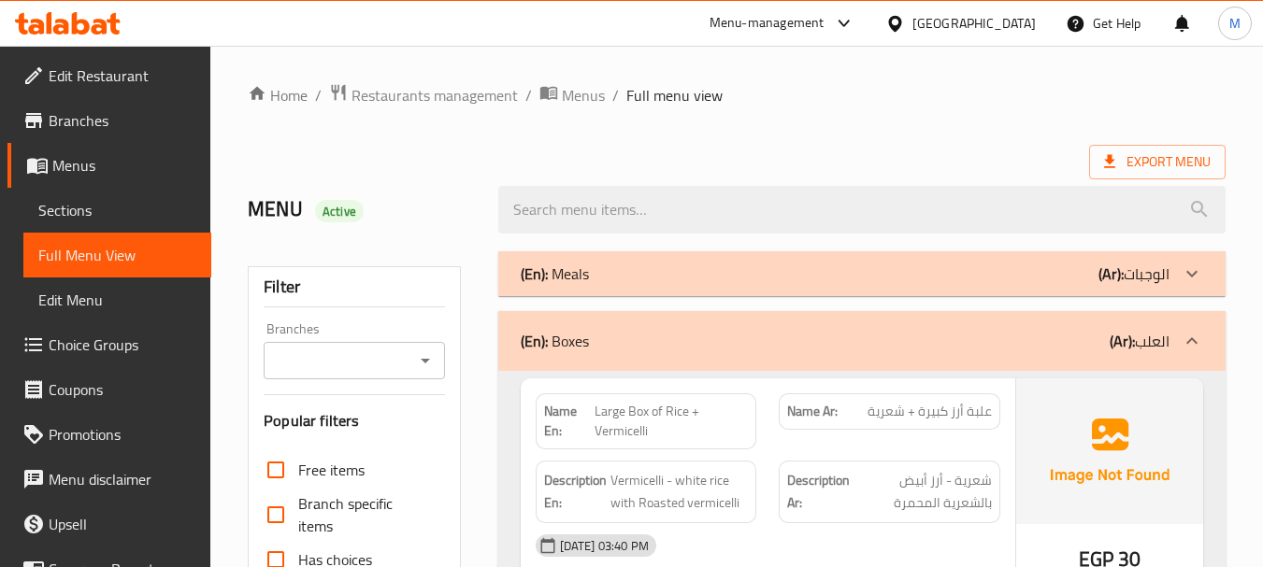
click at [852, 336] on div "(En): Boxes (Ar): العلب" at bounding box center [845, 341] width 649 height 22
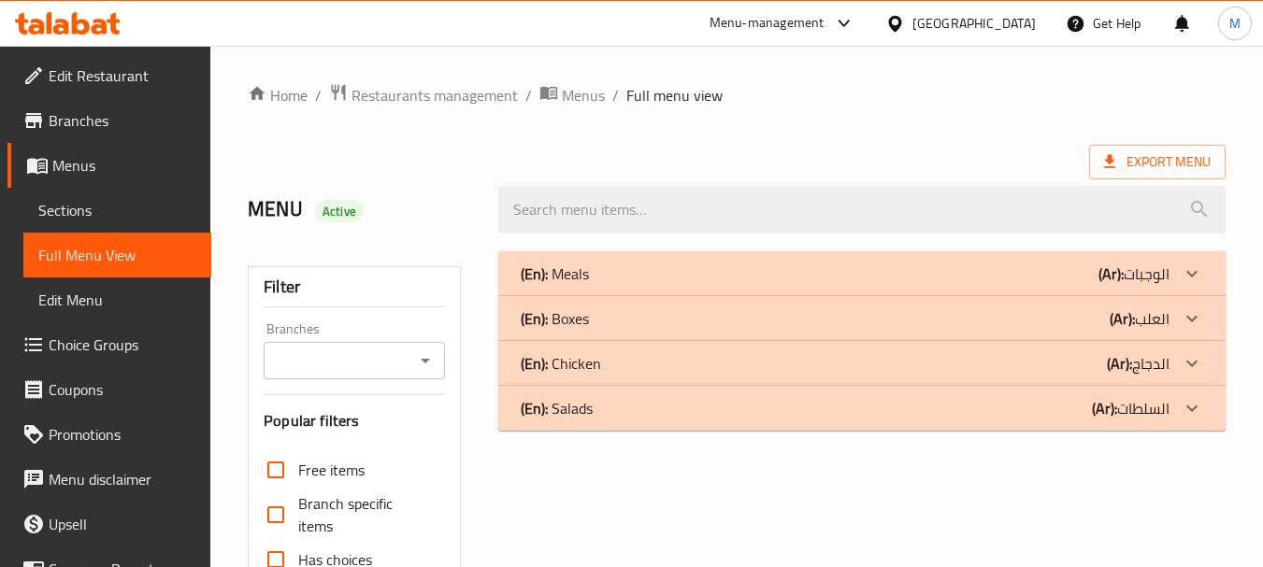
click at [724, 285] on div "(En): Chicken (Ar): الدجاج" at bounding box center [845, 274] width 649 height 22
click at [724, 296] on div "(En): Chicken (Ar): الدجاج" at bounding box center [861, 273] width 727 height 45
click at [586, 285] on p "(En): Chicken" at bounding box center [555, 274] width 68 height 22
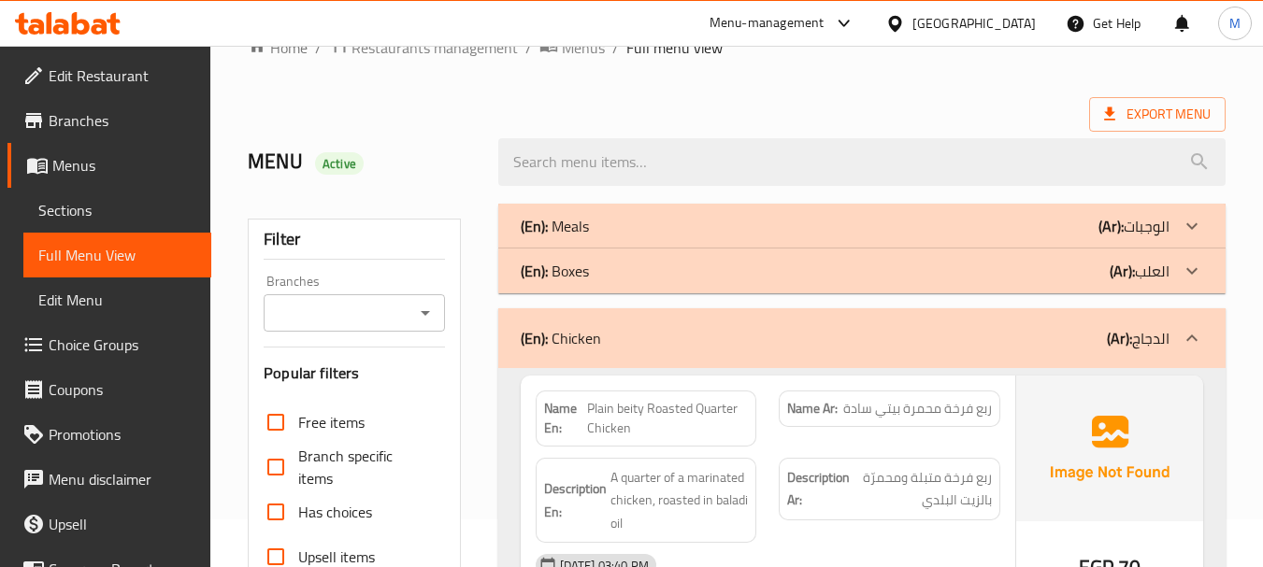
scroll to position [187, 0]
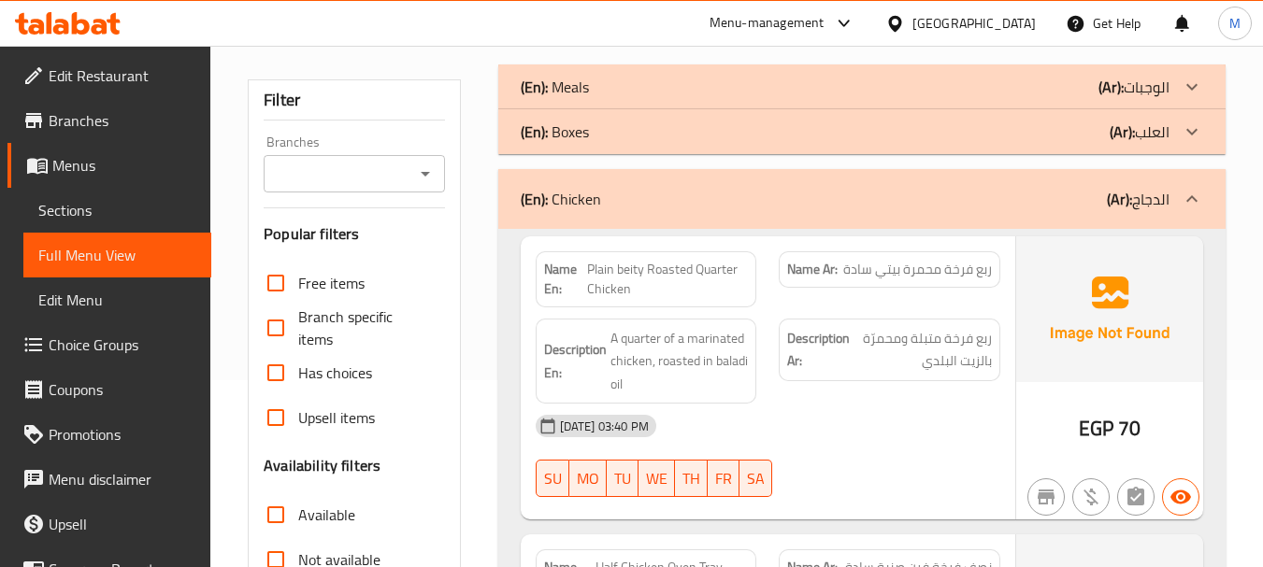
click at [632, 265] on span "Plain beity Roasted Quarter Chicken" at bounding box center [667, 279] width 161 height 39
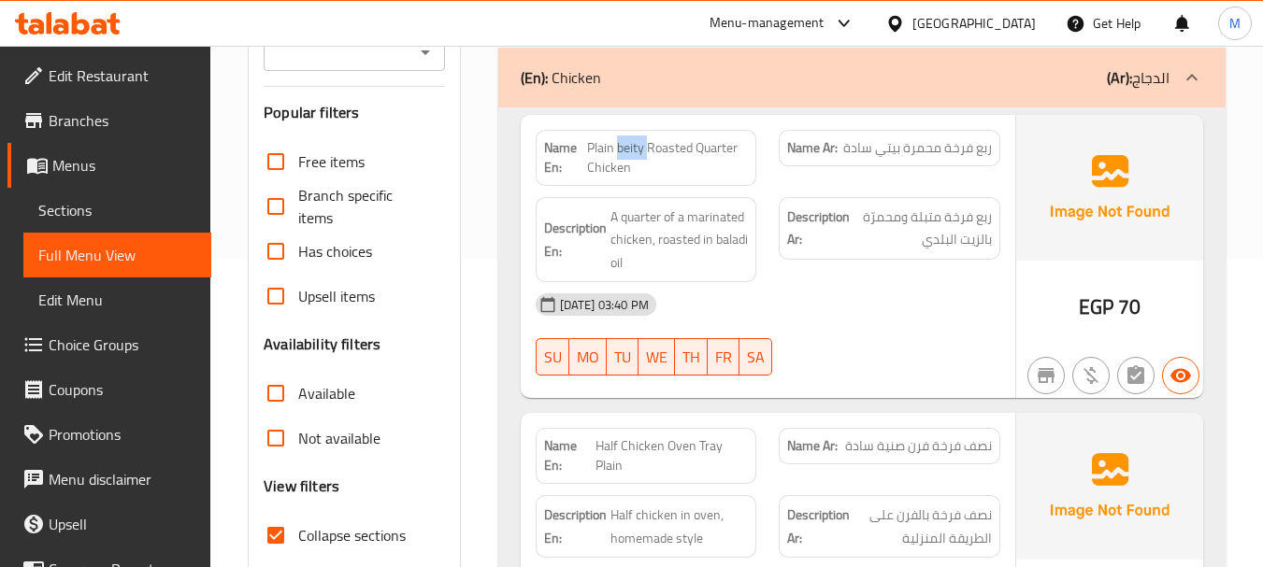
scroll to position [467, 0]
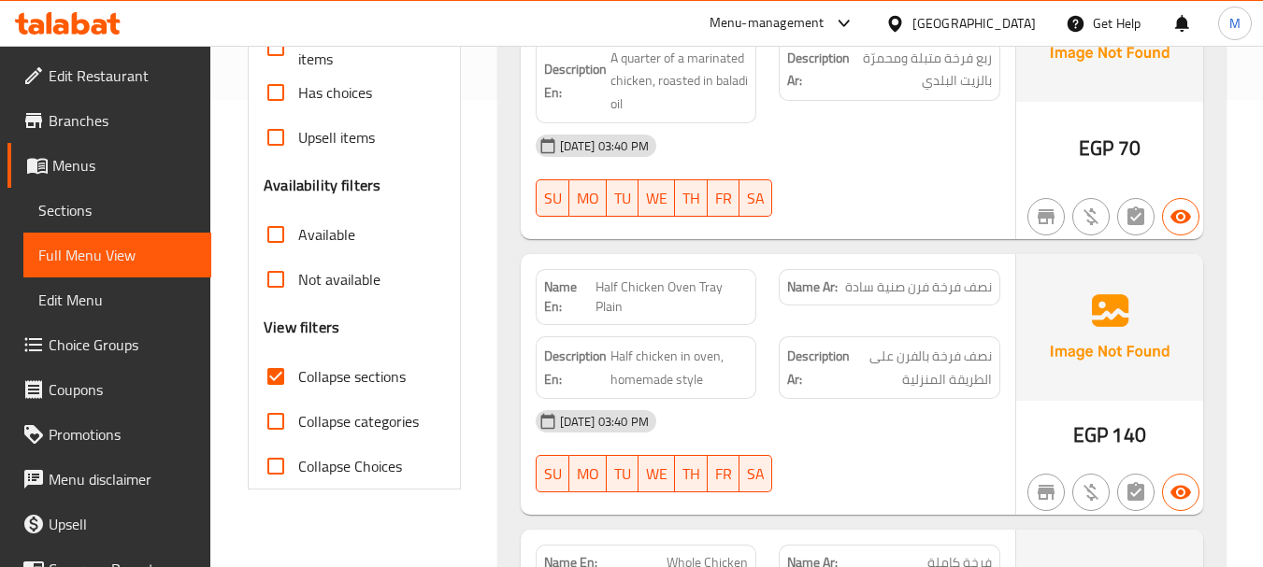
click at [652, 284] on span "Half Chicken Oven Tray Plain" at bounding box center [671, 297] width 152 height 39
drag, startPoint x: 909, startPoint y: 288, endPoint x: 941, endPoint y: 289, distance: 32.7
click at [959, 278] on span "نصف فرخة فرن صنية سادة" at bounding box center [918, 288] width 147 height 20
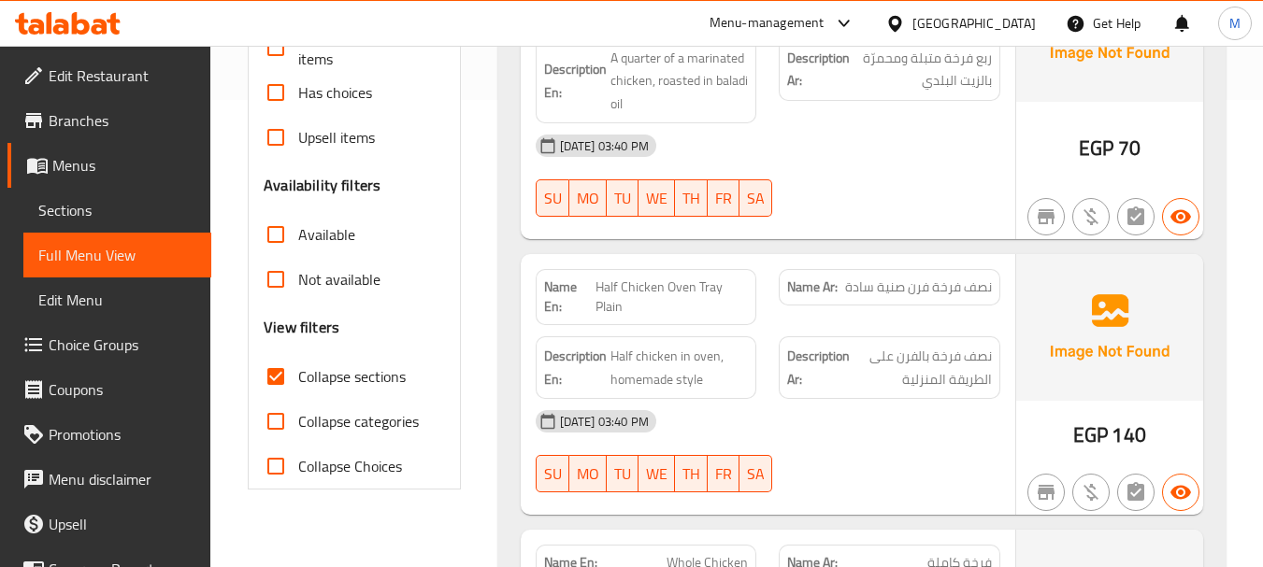
click at [885, 449] on div "[DATE] 03:40 PM SU MO TU WE TH FR SA" at bounding box center [767, 451] width 487 height 105
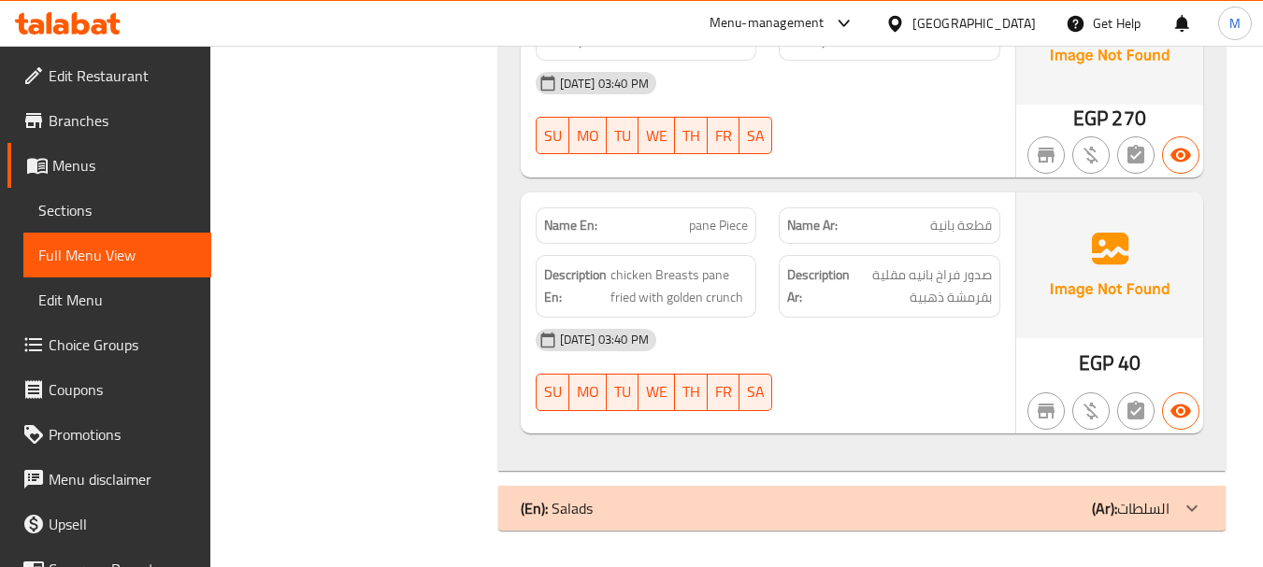
scroll to position [1040, 0]
click at [715, 217] on span "pane Piece" at bounding box center [718, 225] width 59 height 20
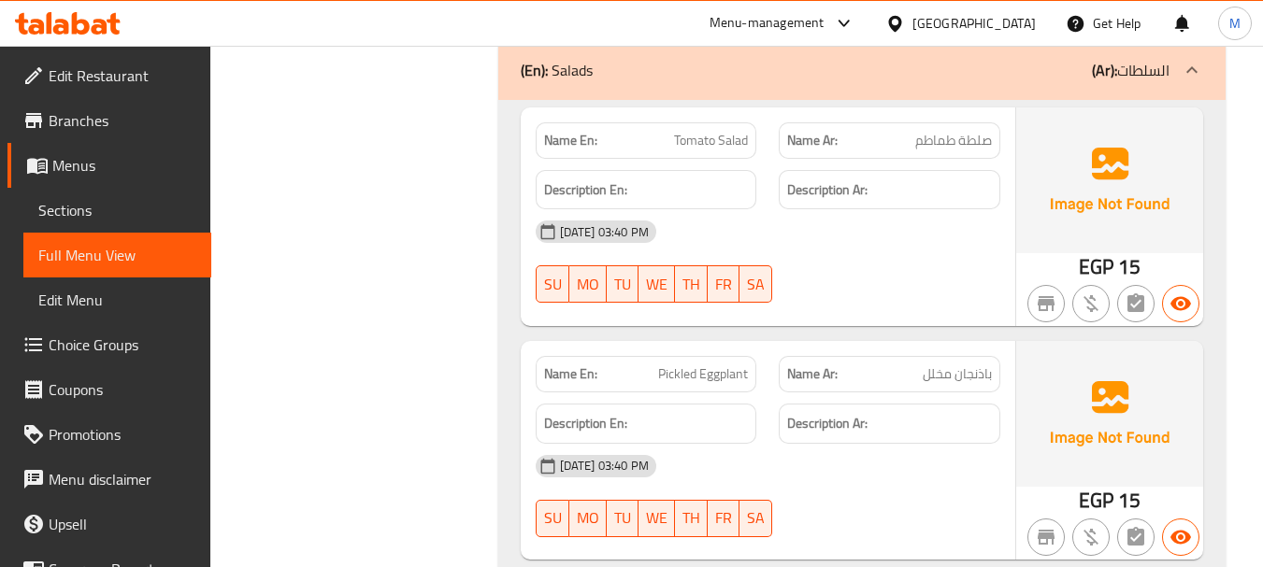
scroll to position [1695, 0]
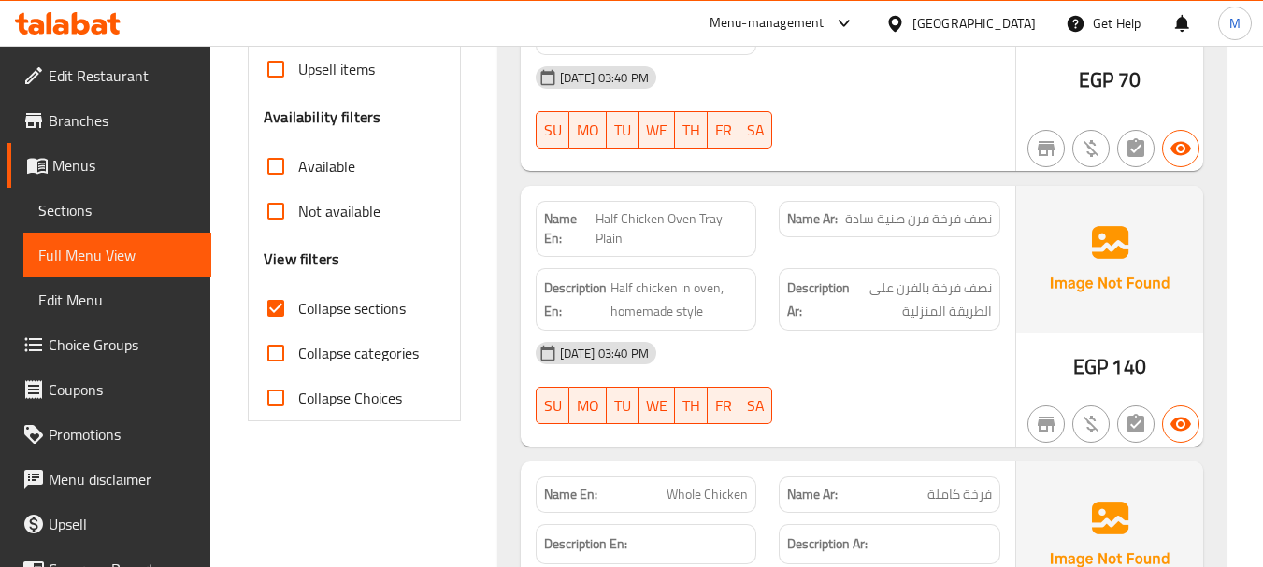
scroll to position [561, 0]
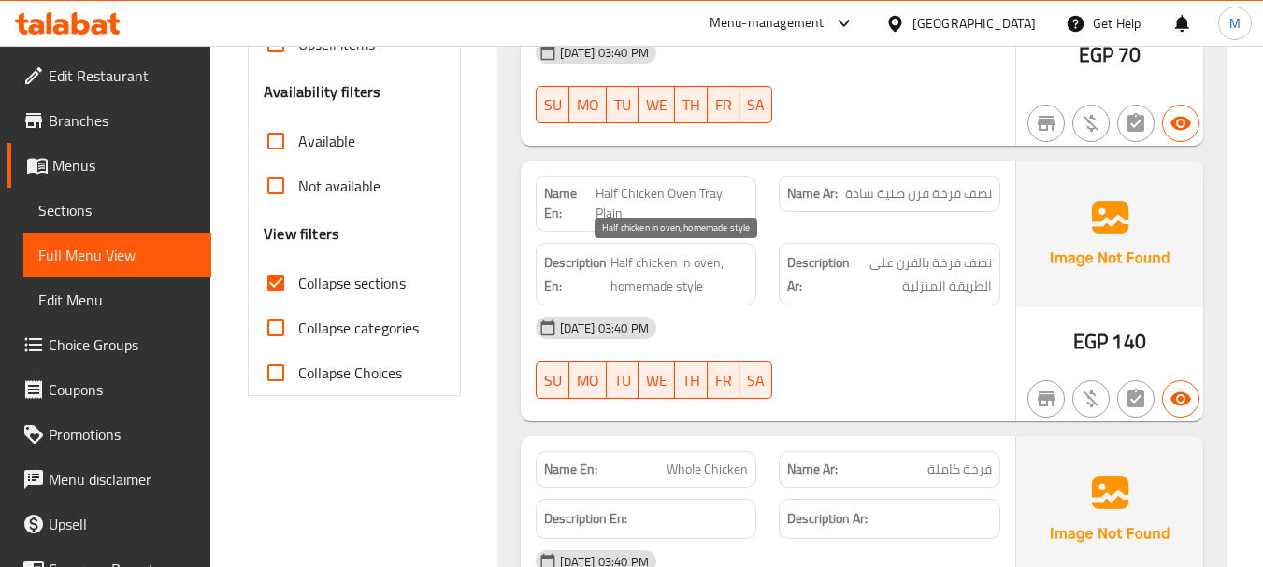
click at [666, 275] on span "Half chicken in oven, homemade style" at bounding box center [679, 274] width 138 height 46
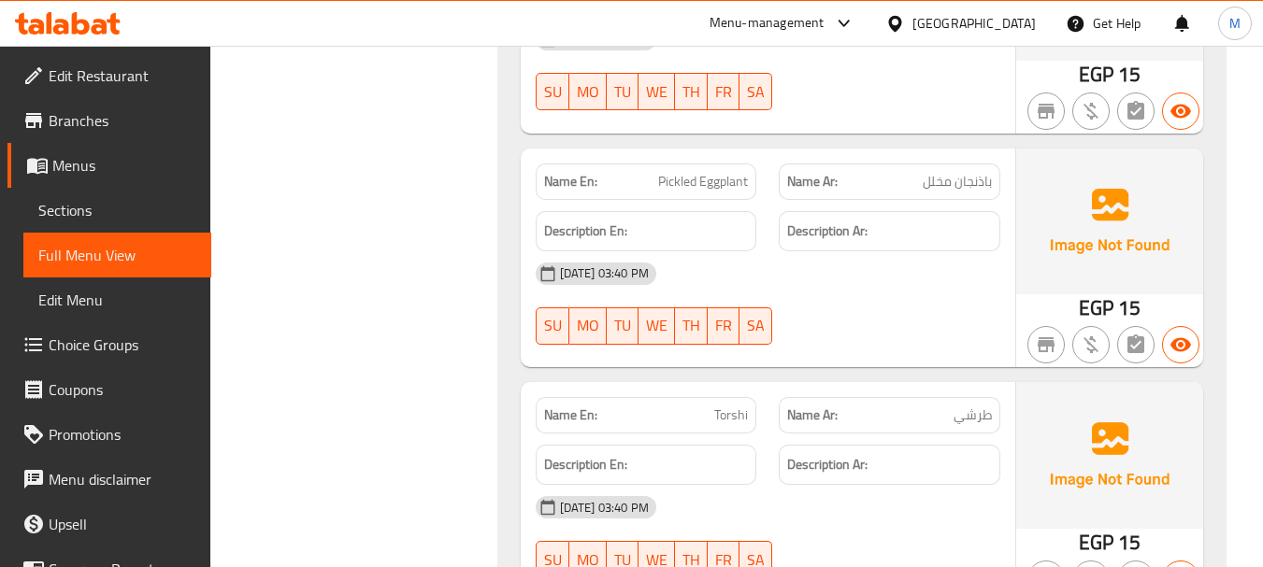
scroll to position [1402, 0]
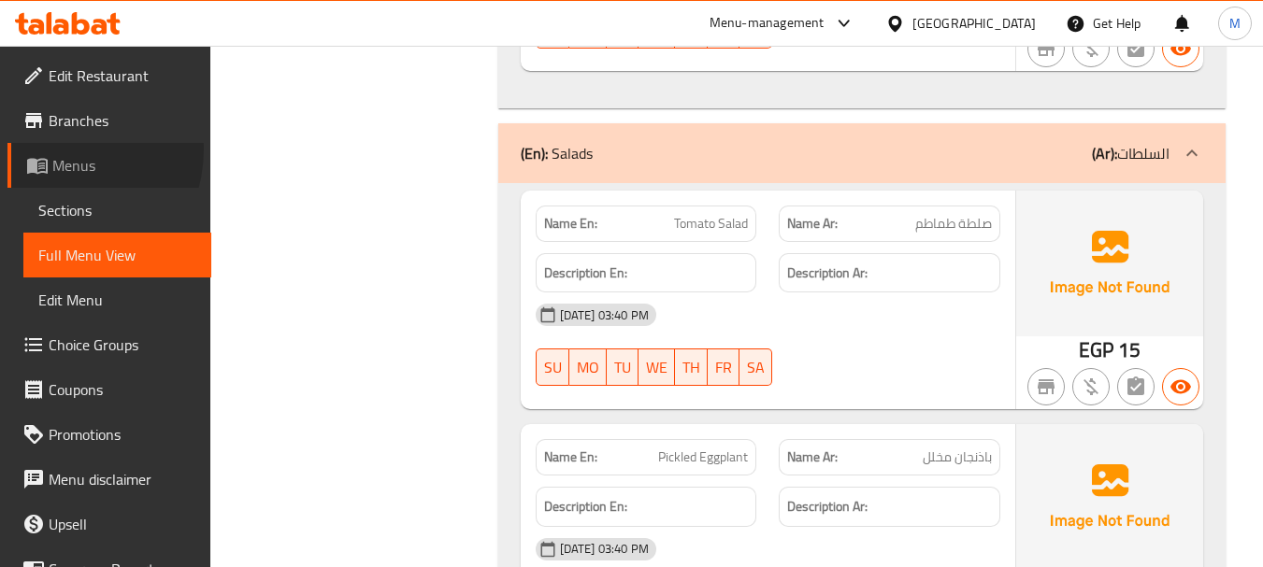
click at [60, 150] on link "Menus" at bounding box center [109, 165] width 204 height 45
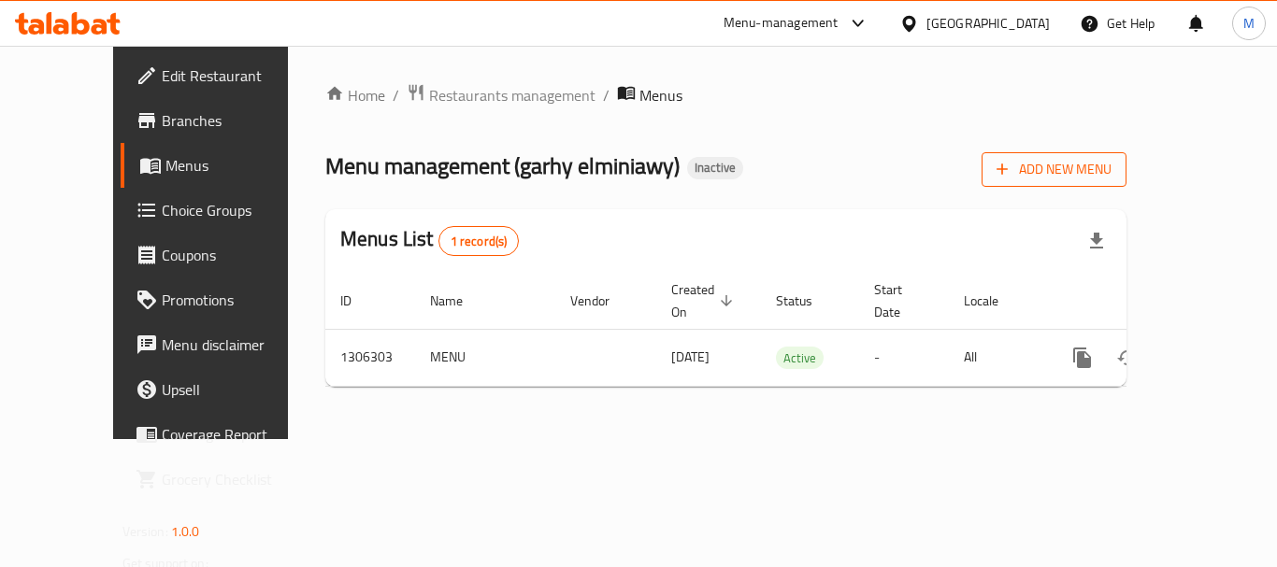
click at [1111, 162] on span "Add New Menu" at bounding box center [1053, 169] width 115 height 23
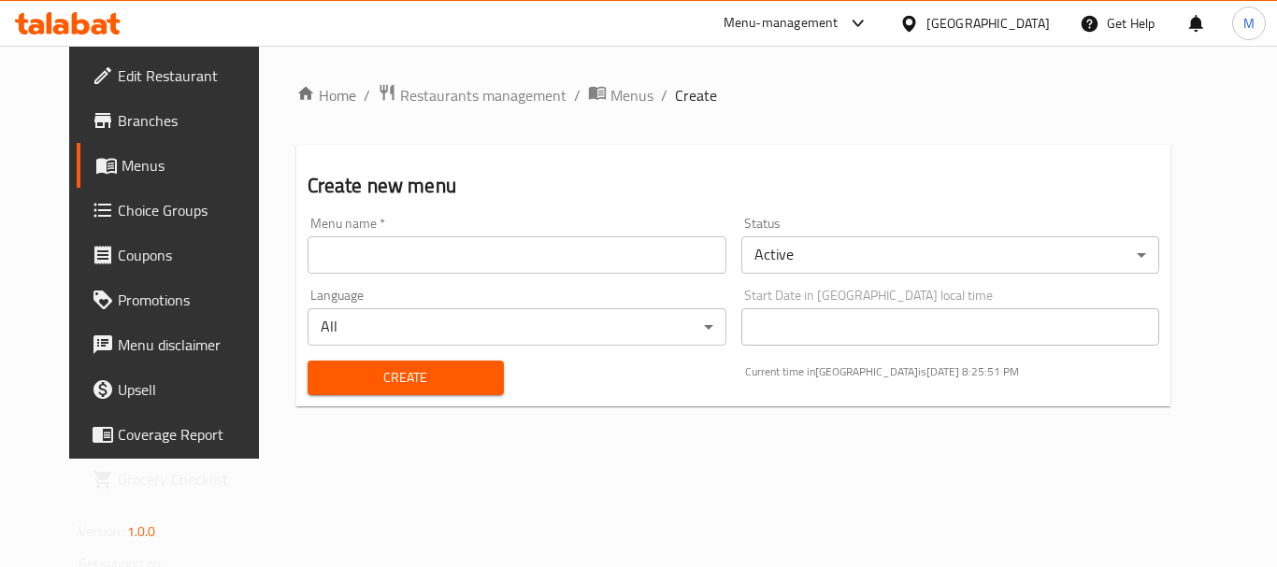
click at [323, 251] on input "text" at bounding box center [517, 254] width 419 height 37
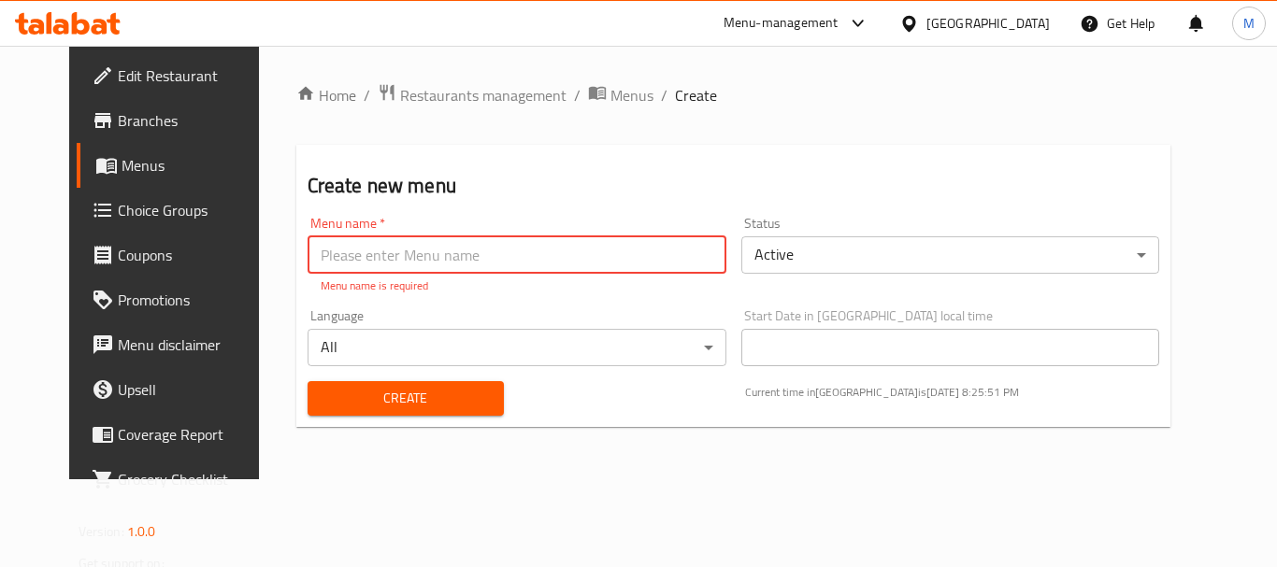
click at [322, 402] on span "Create" at bounding box center [405, 398] width 166 height 23
click at [323, 273] on input "text" at bounding box center [517, 254] width 419 height 37
paste input "340885622"
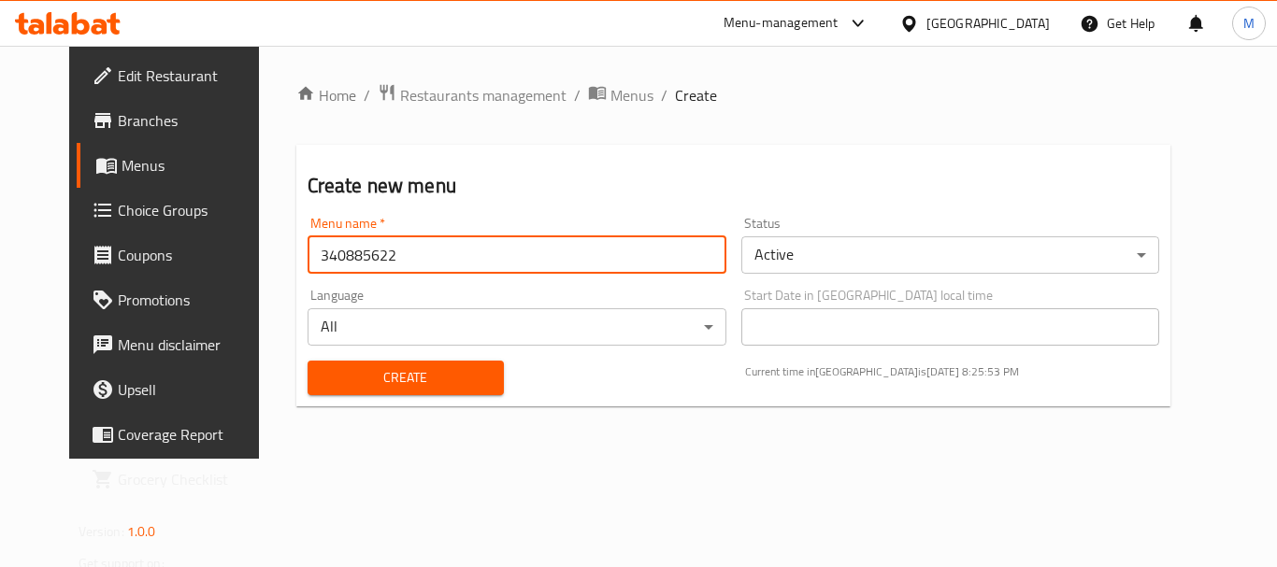
type input "340885622"
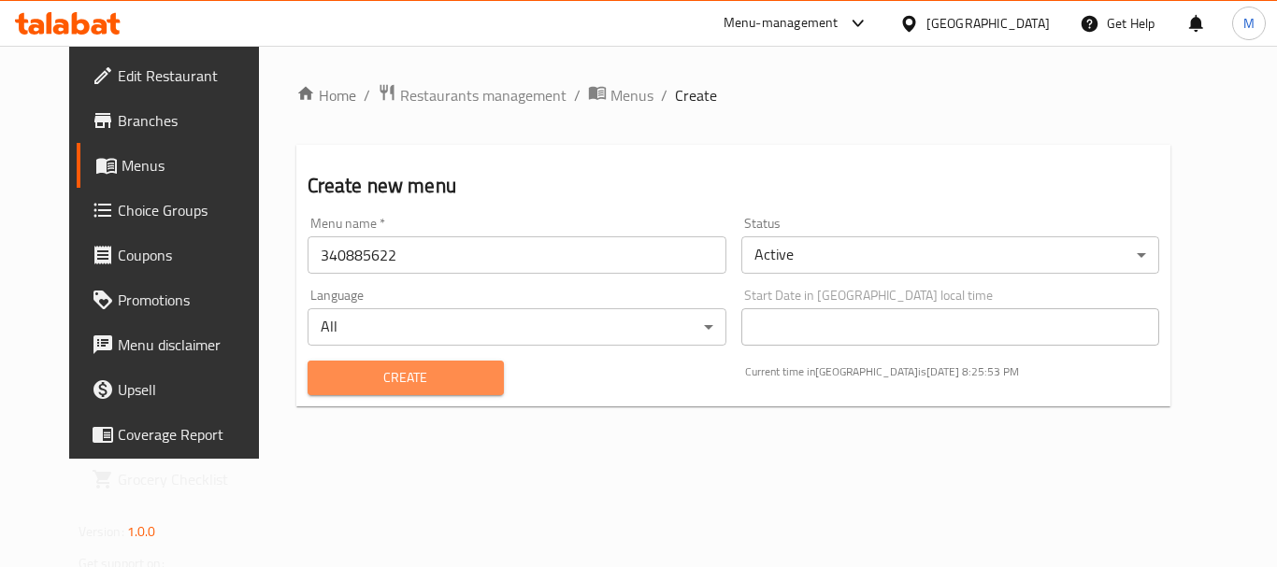
click at [365, 389] on span "Create" at bounding box center [405, 377] width 166 height 23
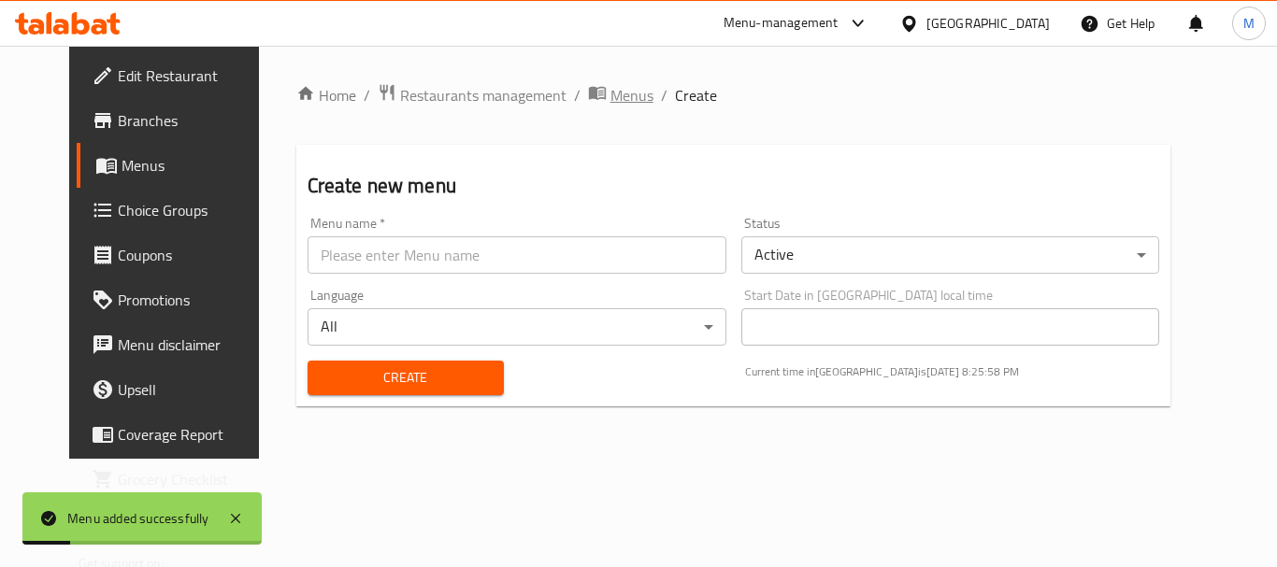
click at [610, 84] on span "Menus" at bounding box center [631, 95] width 43 height 22
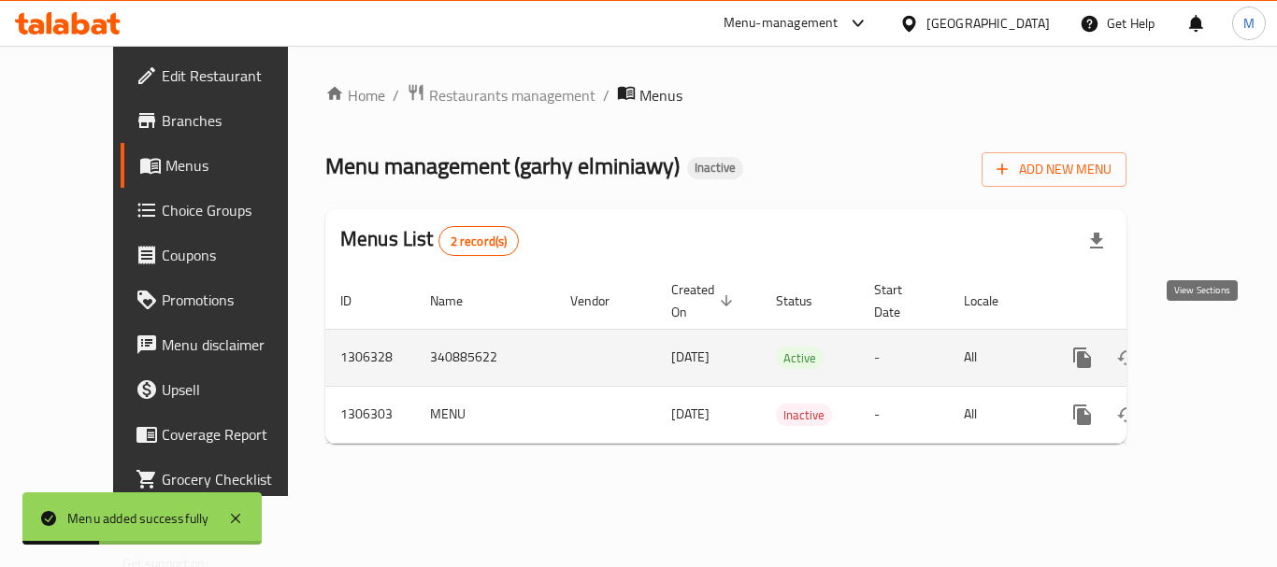
click at [1206, 347] on icon "enhanced table" at bounding box center [1217, 358] width 22 height 22
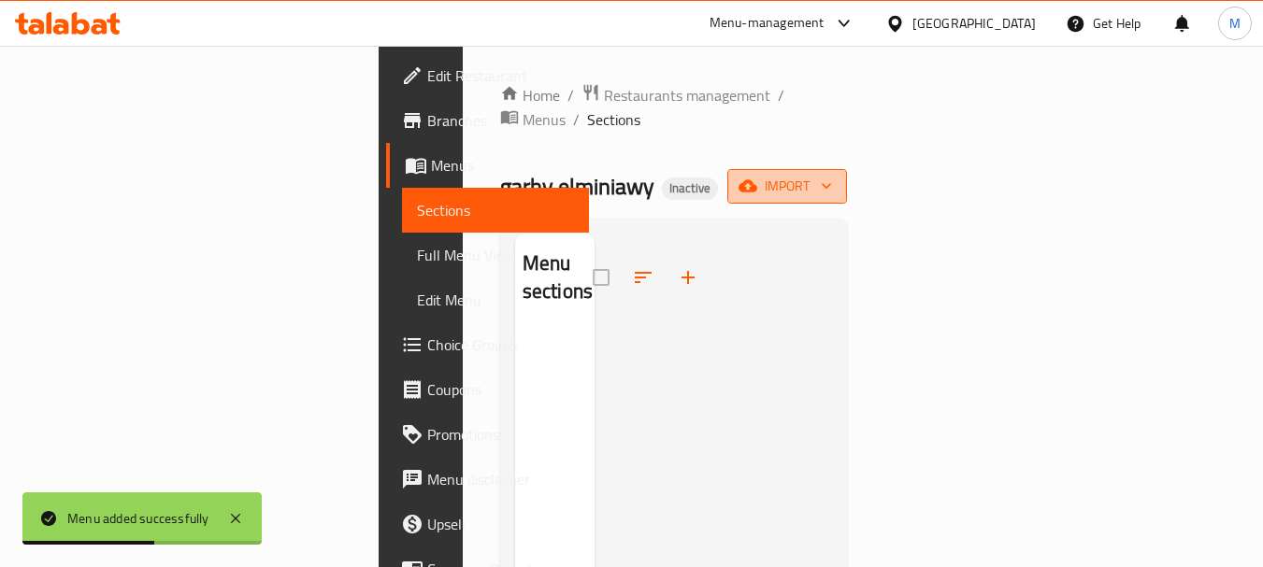
click at [832, 175] on span "import" at bounding box center [787, 186] width 90 height 23
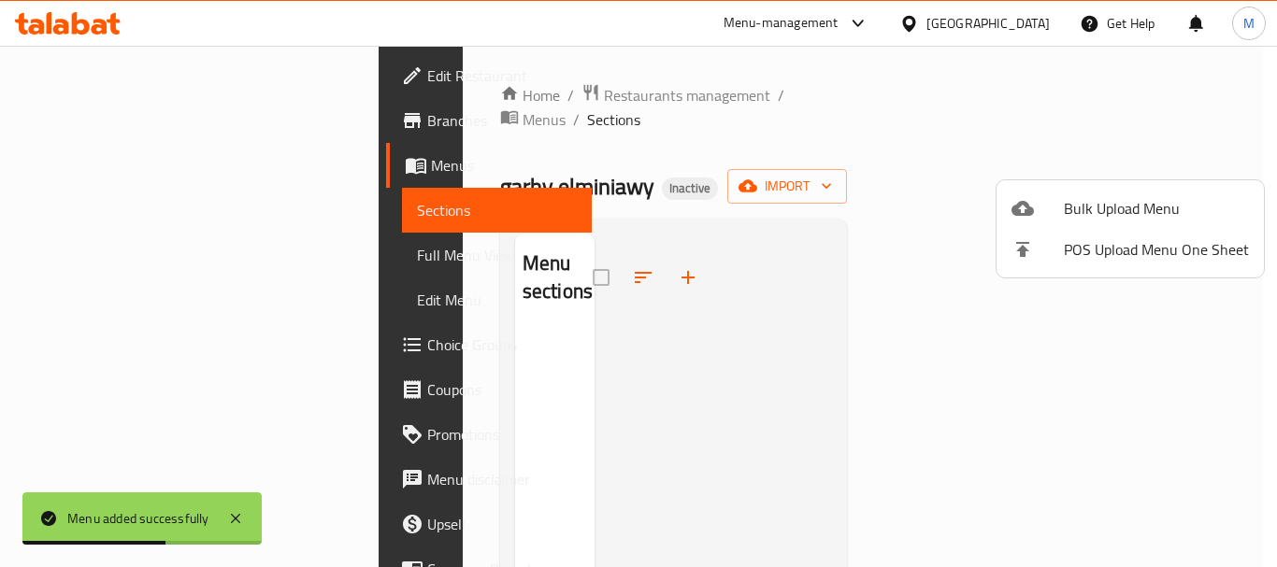
click at [1166, 186] on ul "Bulk Upload Menu POS Upload Menu One Sheet" at bounding box center [1129, 228] width 267 height 97
click at [1158, 210] on span "Bulk Upload Menu" at bounding box center [1156, 208] width 185 height 22
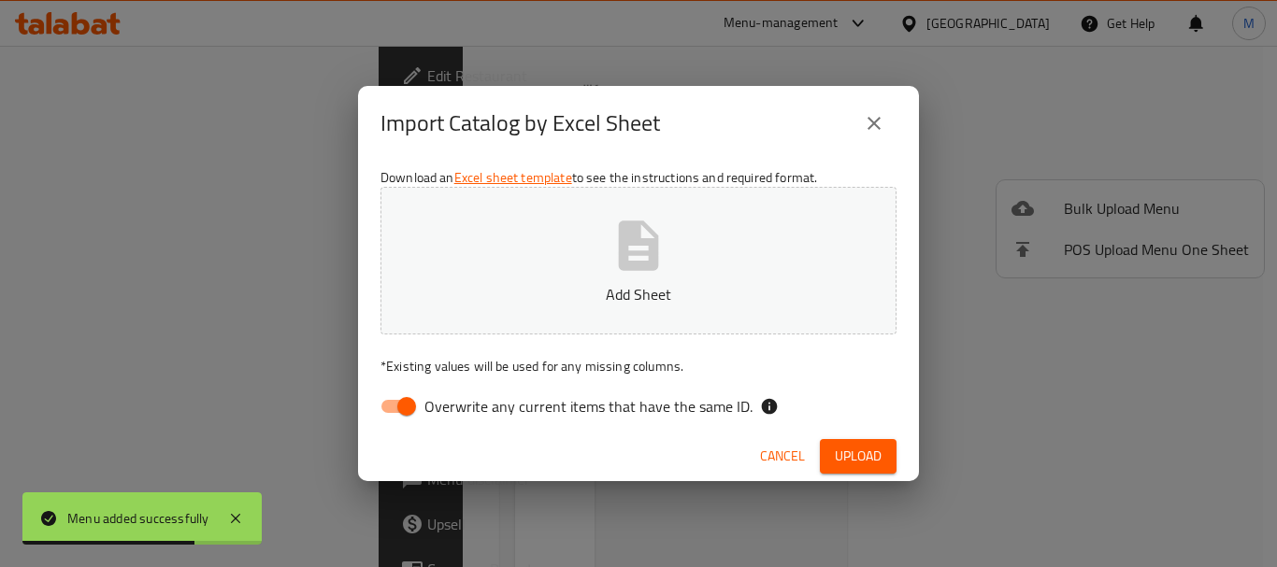
click at [437, 414] on span "Overwrite any current items that have the same ID." at bounding box center [588, 406] width 328 height 22
click at [437, 414] on input "Overwrite any current items that have the same ID." at bounding box center [406, 407] width 107 height 36
checkbox input "false"
click at [497, 214] on button "Add Sheet" at bounding box center [638, 261] width 516 height 148
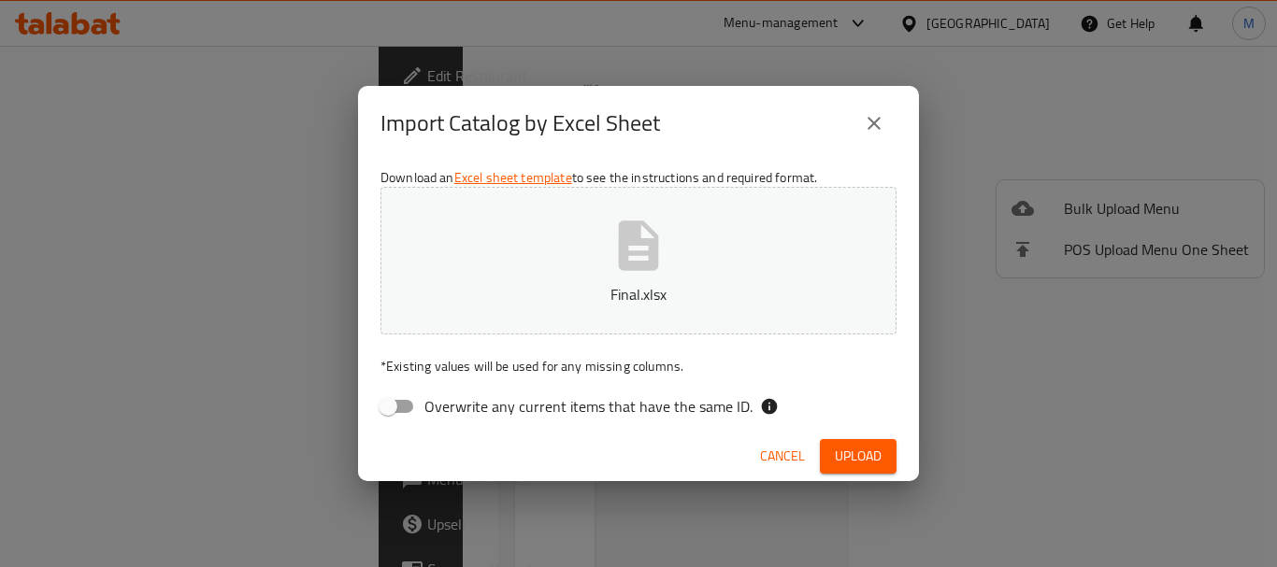
click at [825, 462] on button "Upload" at bounding box center [858, 456] width 77 height 35
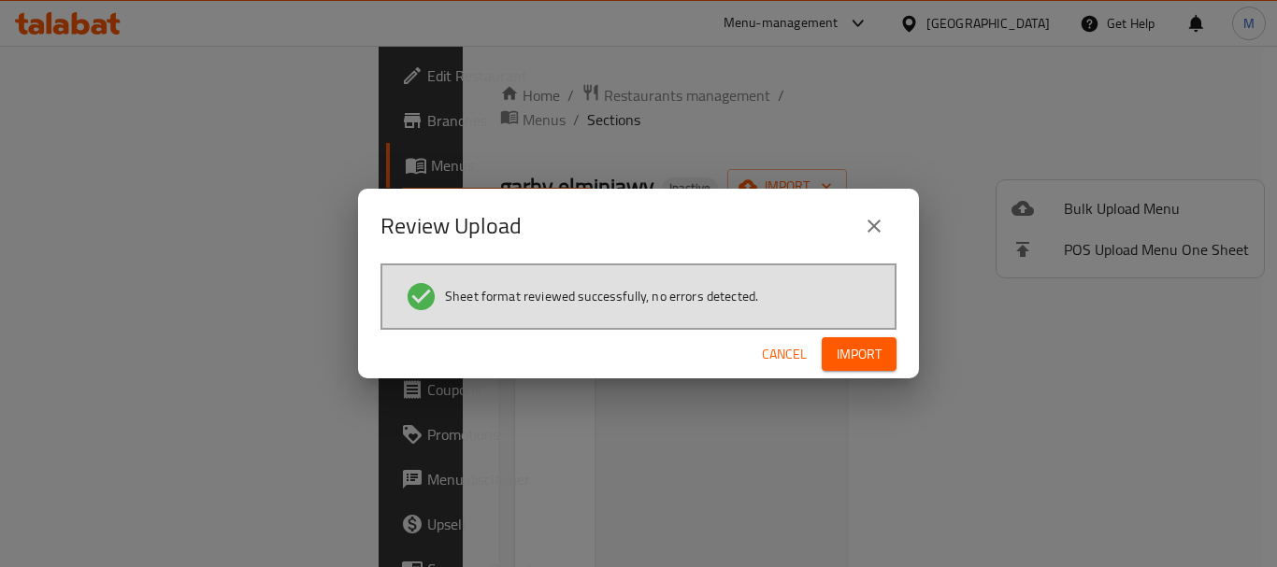
click at [846, 360] on span "Import" at bounding box center [859, 354] width 45 height 23
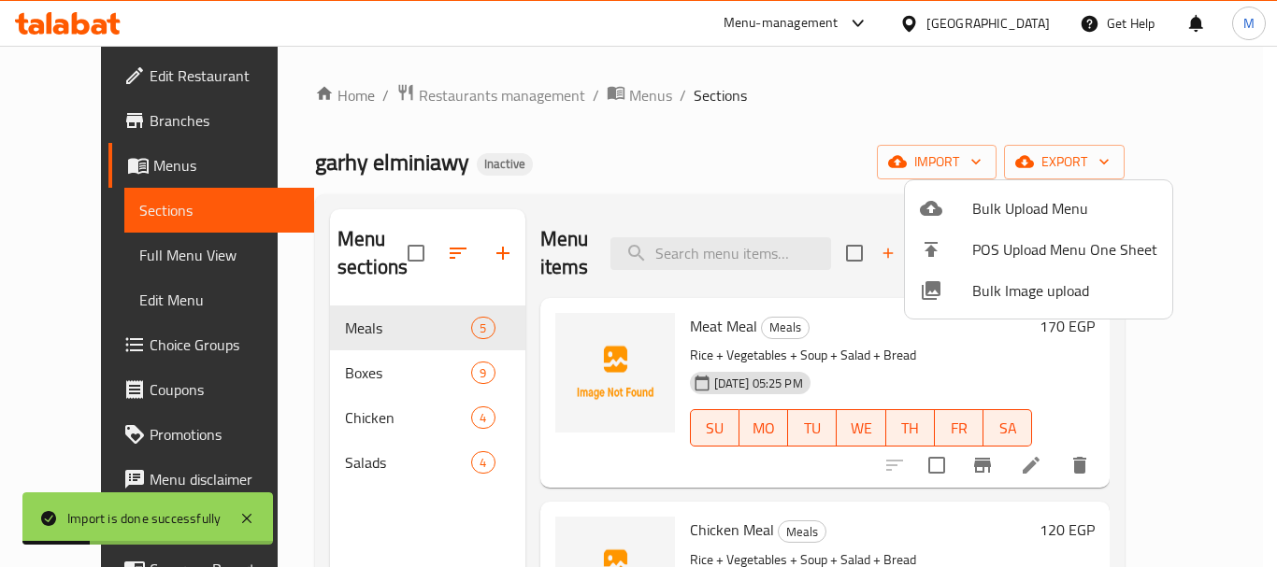
click at [112, 263] on div at bounding box center [638, 283] width 1277 height 567
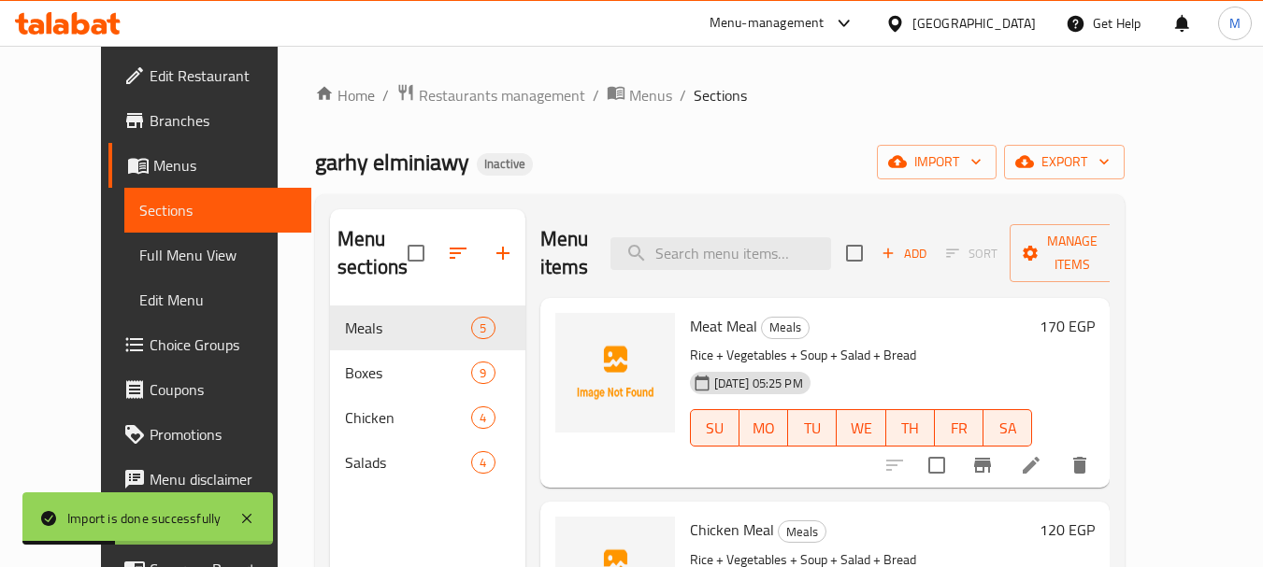
click at [139, 263] on span "Full Menu View" at bounding box center [218, 255] width 158 height 22
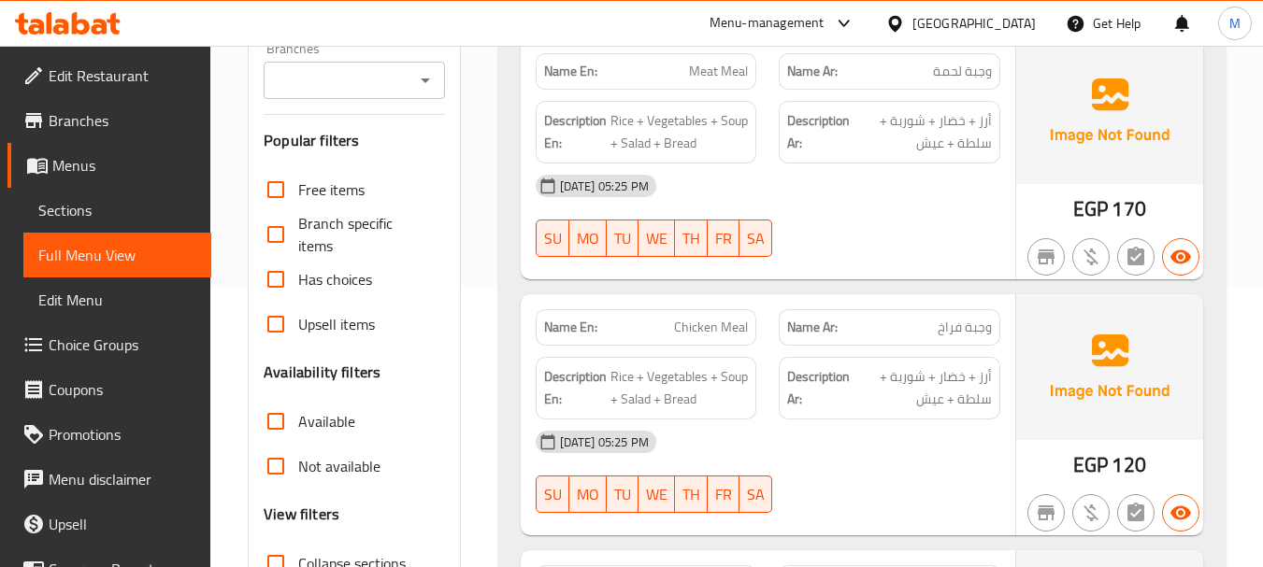
scroll to position [467, 0]
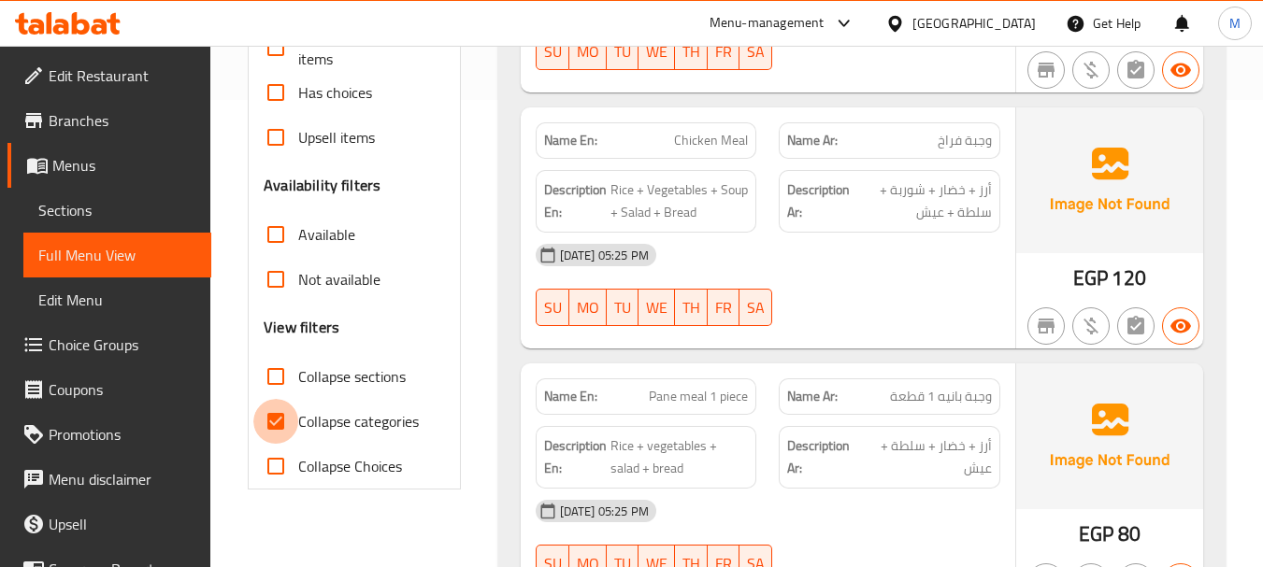
click at [281, 430] on input "Collapse categories" at bounding box center [275, 421] width 45 height 45
checkbox input "false"
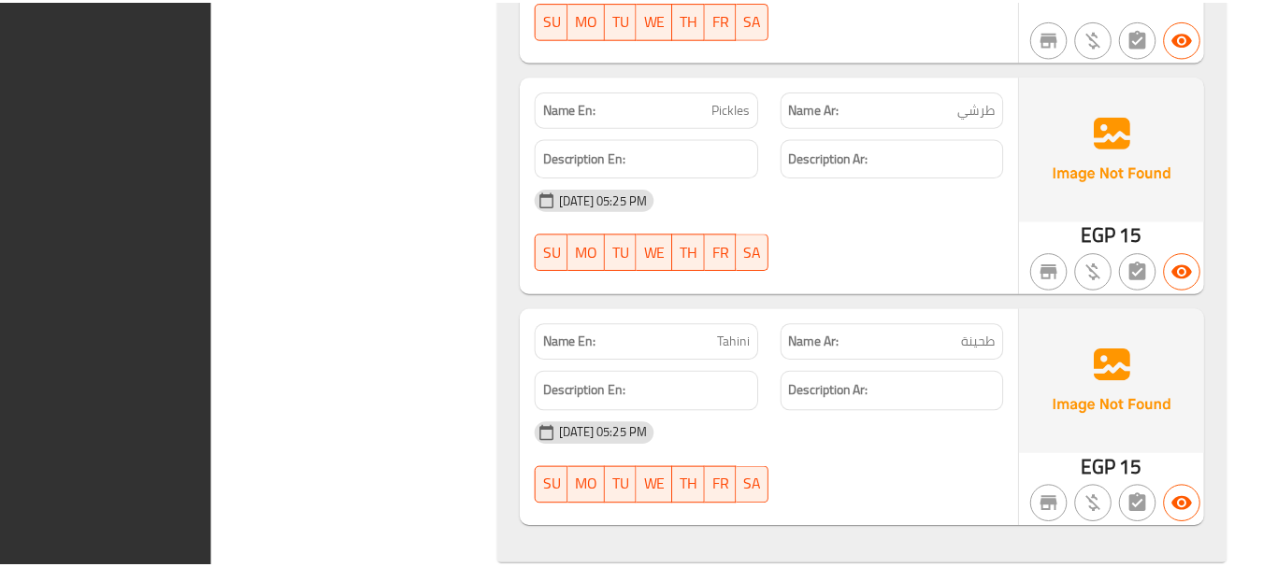
scroll to position [5728, 0]
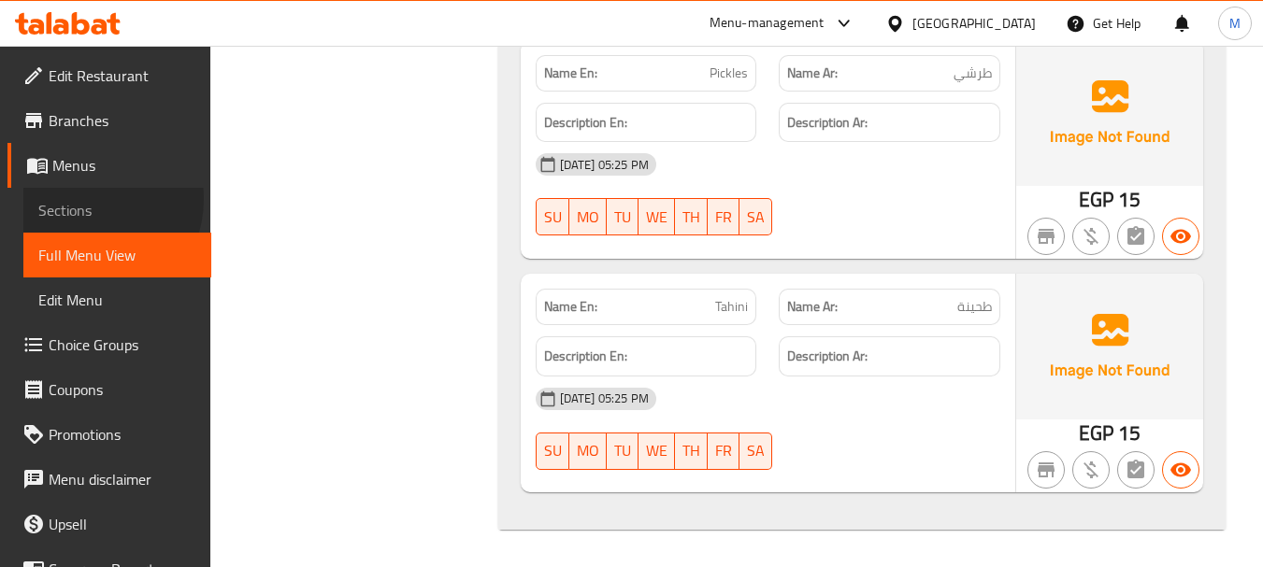
click at [87, 199] on span "Sections" at bounding box center [117, 210] width 158 height 22
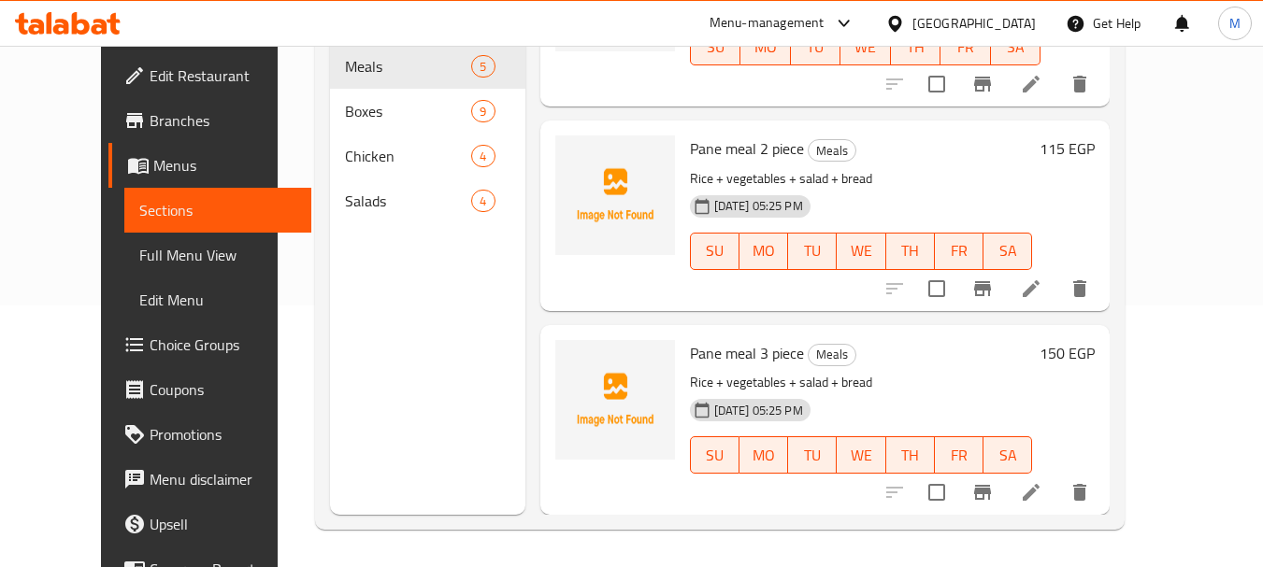
scroll to position [435, 0]
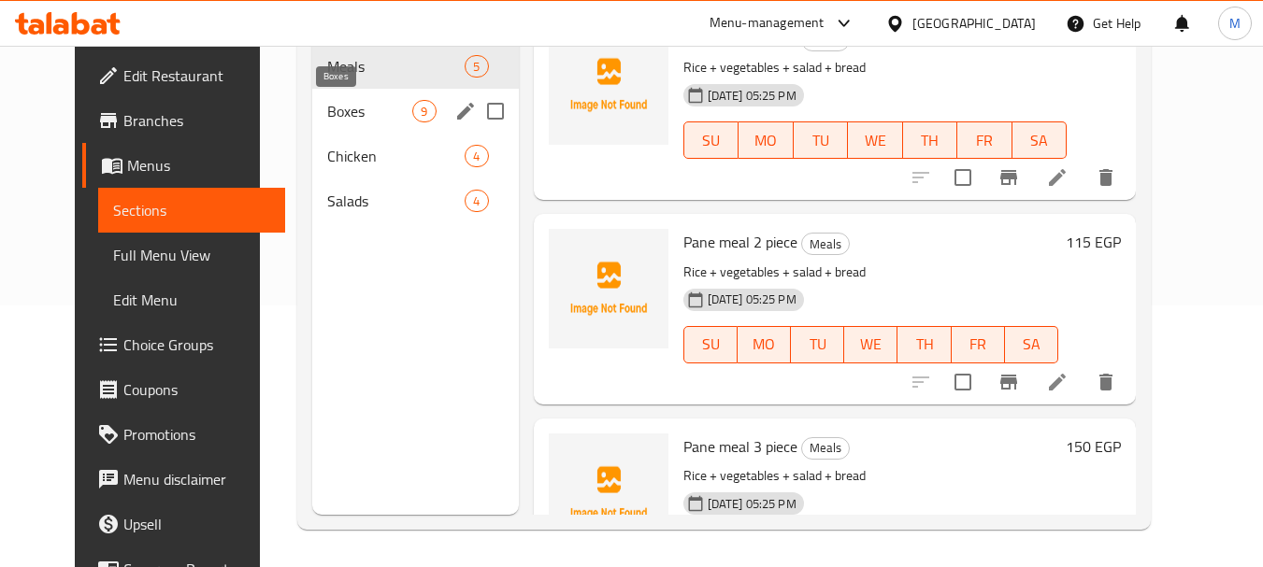
click at [372, 107] on span "Boxes" at bounding box center [369, 111] width 85 height 22
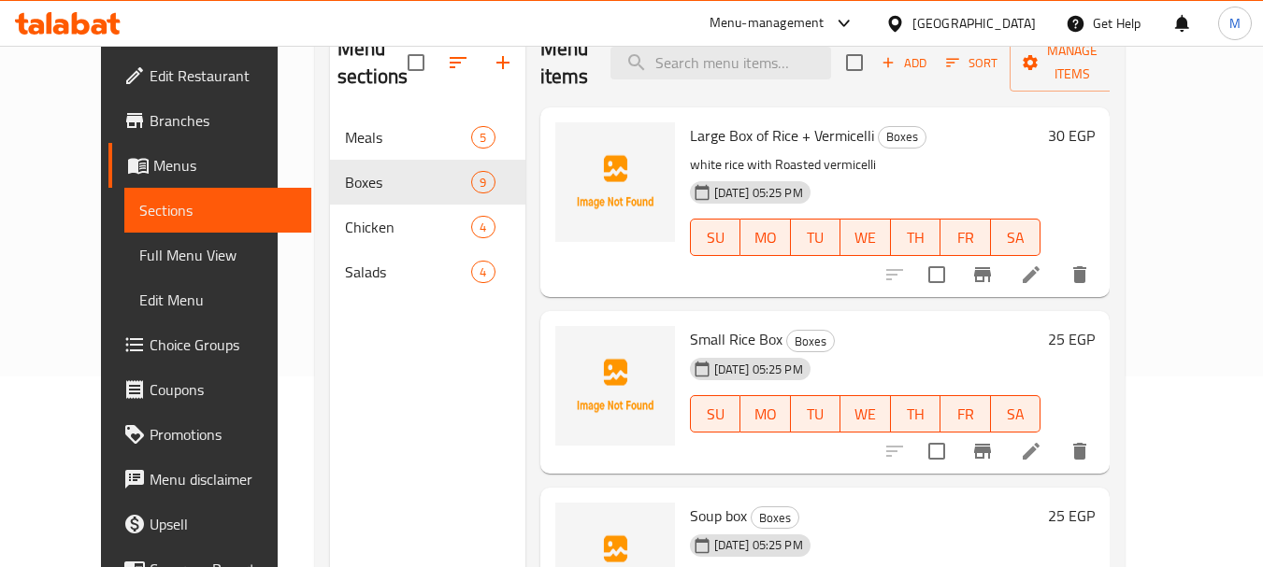
scroll to position [75, 0]
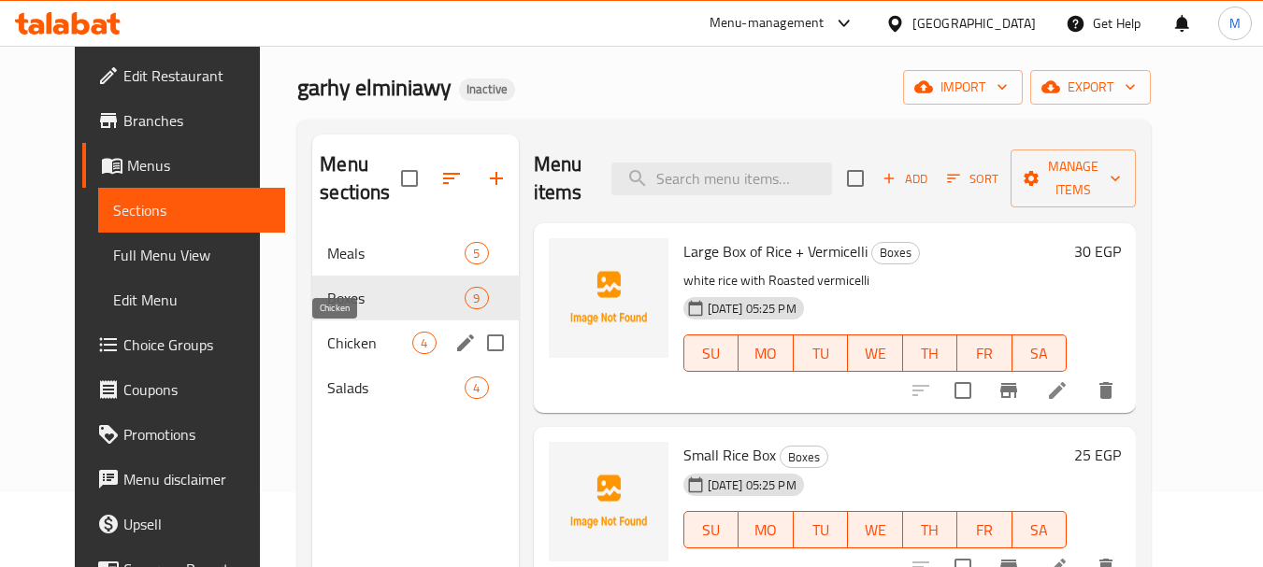
click at [360, 351] on span "Chicken" at bounding box center [369, 343] width 85 height 22
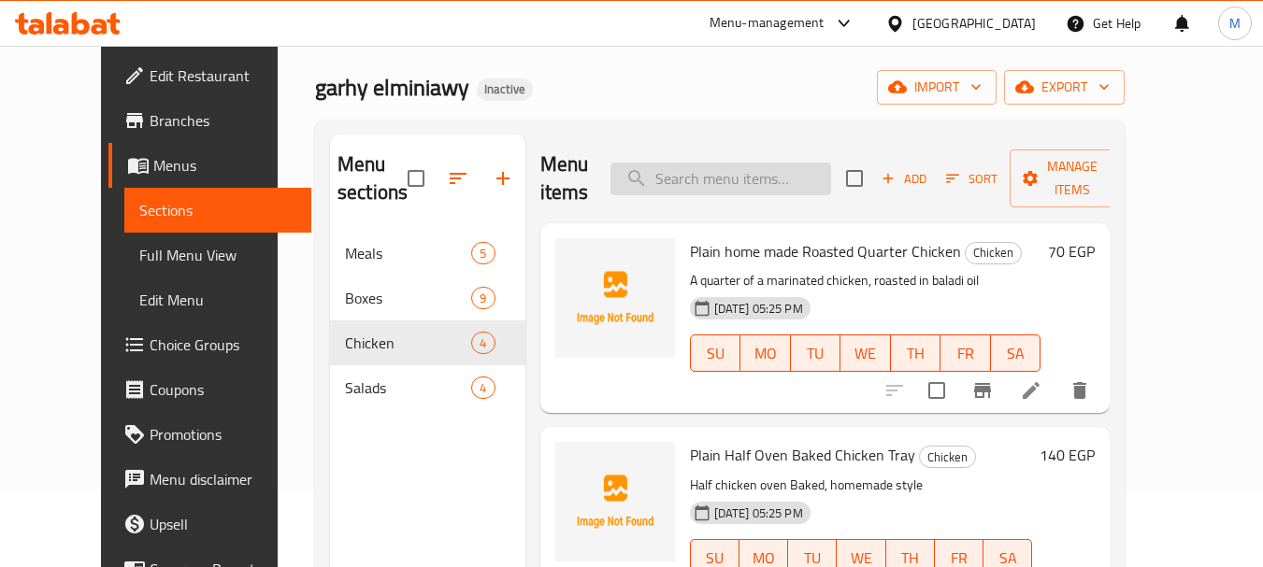
click at [684, 170] on input "search" at bounding box center [720, 179] width 221 height 33
paste input "Soup b"
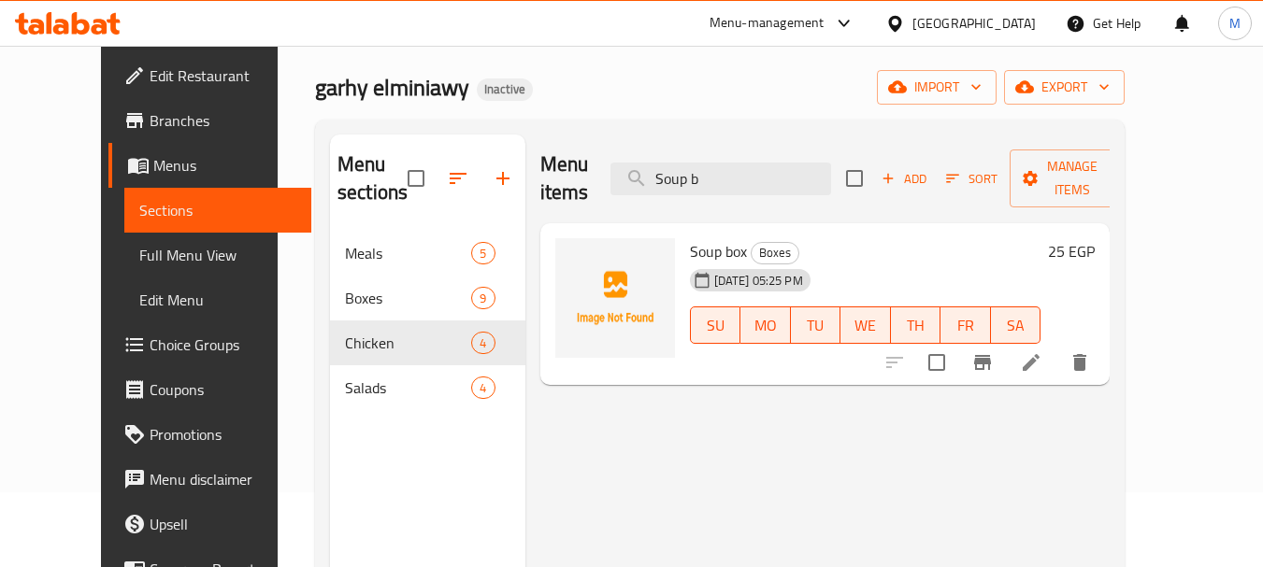
type input "Soup b"
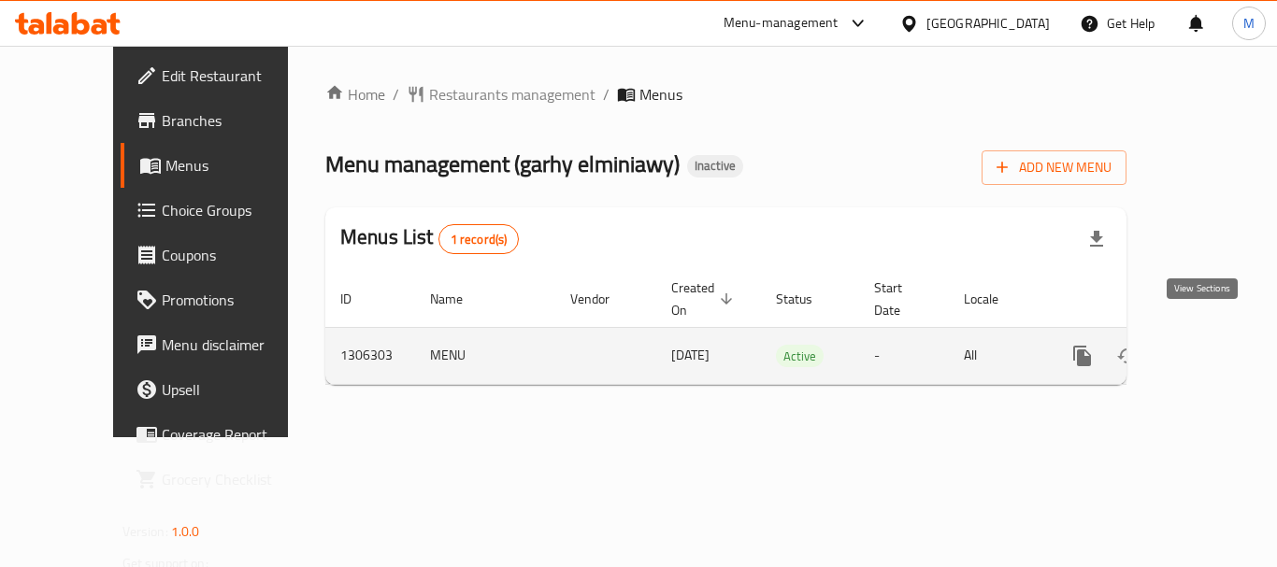
click at [1209, 348] on icon "enhanced table" at bounding box center [1217, 356] width 17 height 17
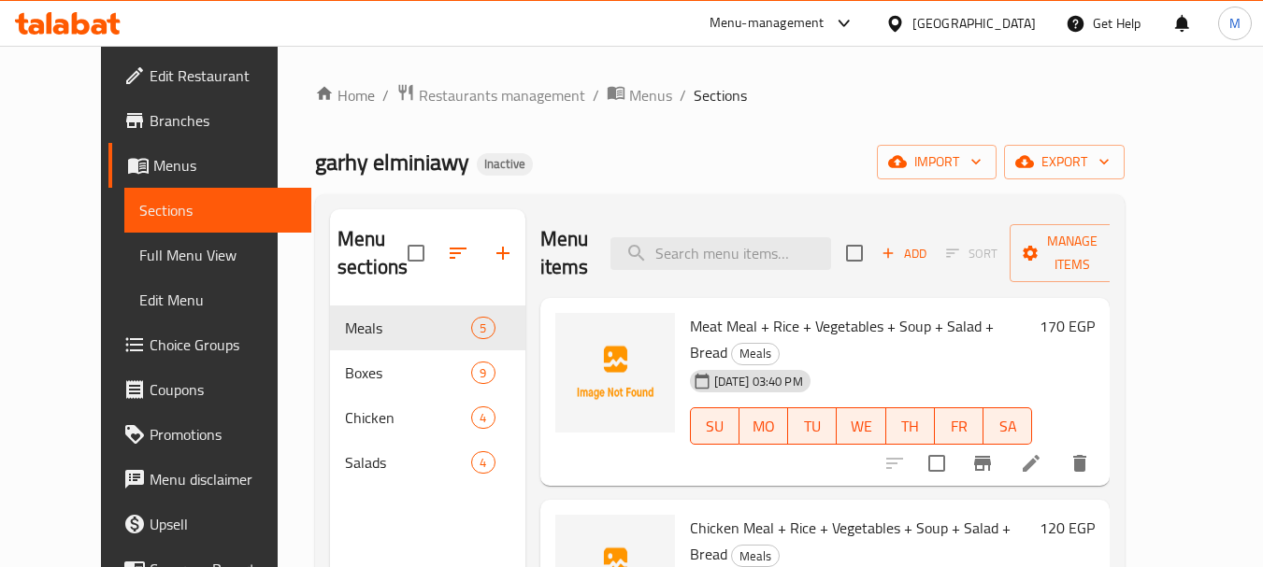
click at [559, 76] on div "Home / Restaurants management / Menus / Sections garhy elminiawy Inactive impor…" at bounding box center [720, 437] width 884 height 783
click at [629, 94] on span "Menus" at bounding box center [650, 95] width 43 height 22
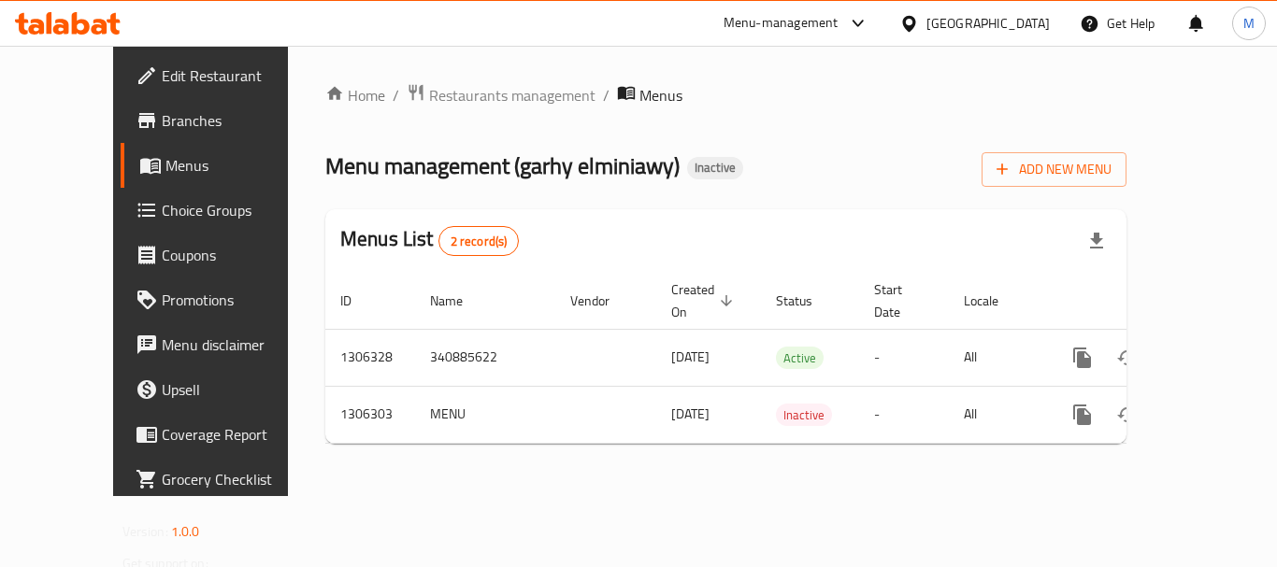
click at [162, 78] on span "Edit Restaurant" at bounding box center [237, 75] width 150 height 22
